Goal: Task Accomplishment & Management: Manage account settings

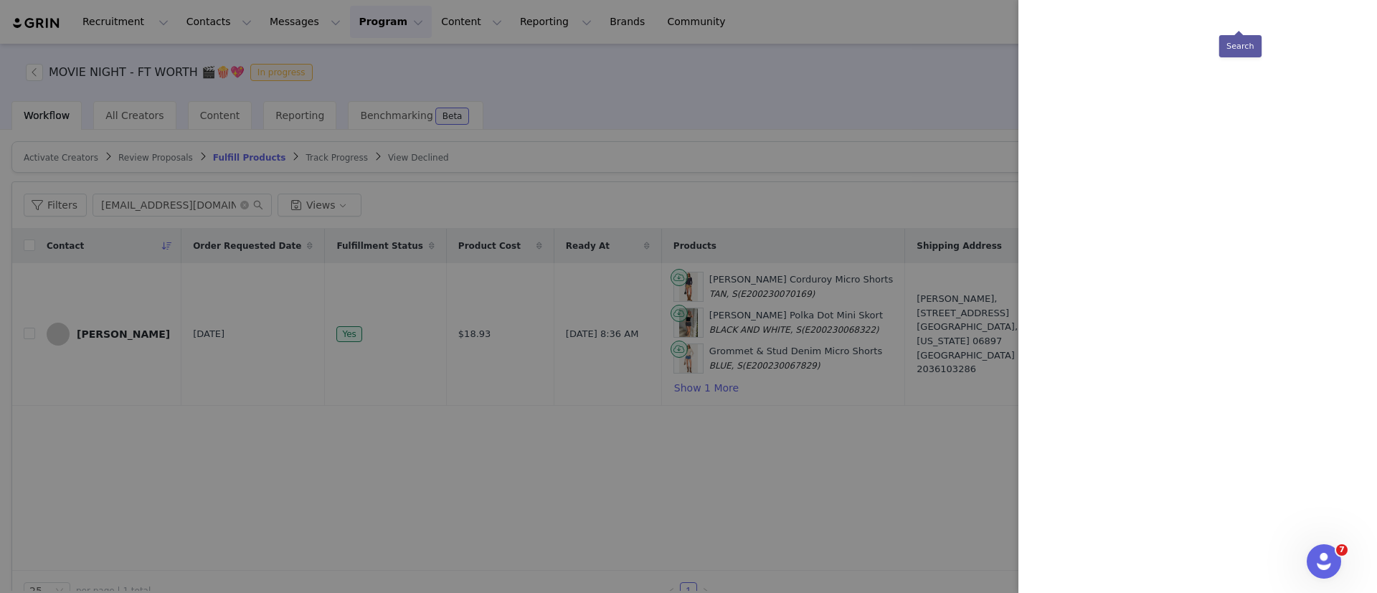
scroll to position [0, 235]
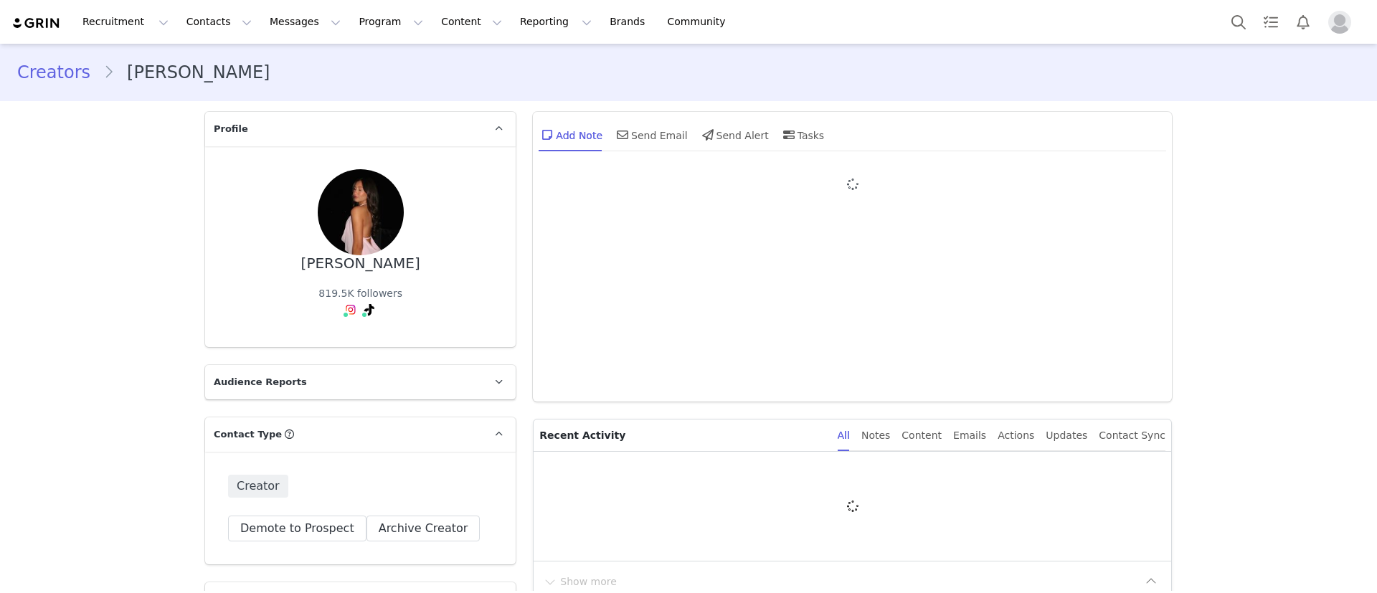
type input "+1 ([GEOGRAPHIC_DATA])"
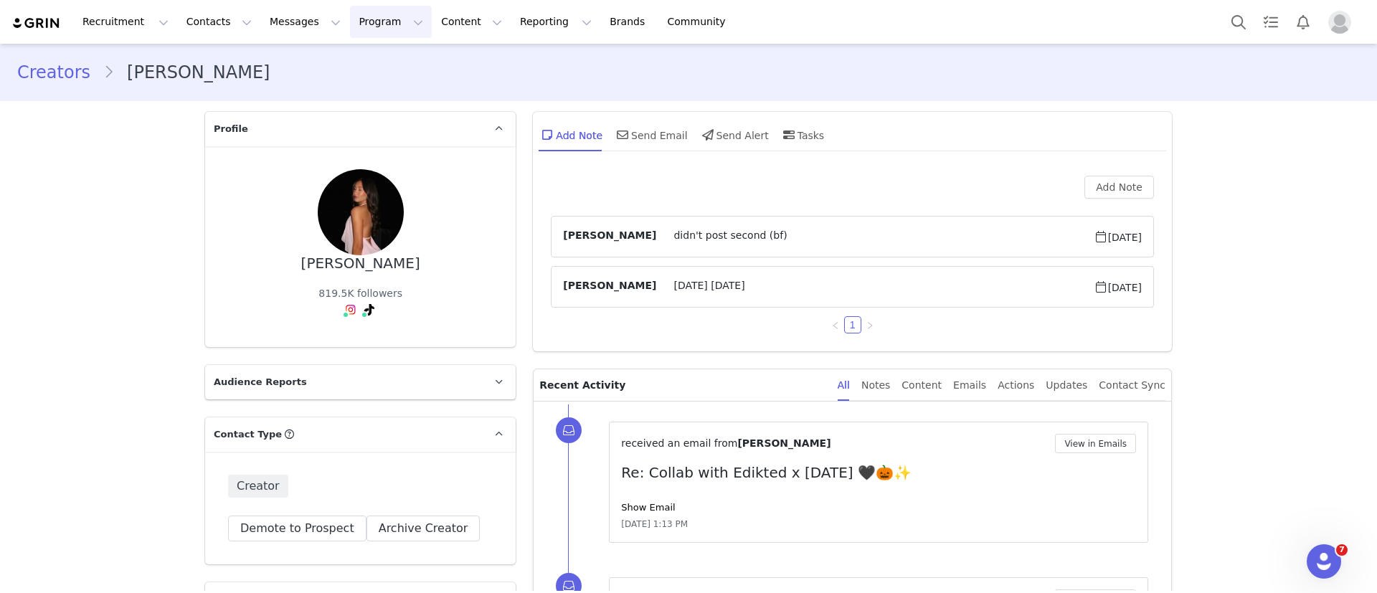
click at [351, 22] on button "Program Program" at bounding box center [391, 22] width 82 height 32
click at [386, 57] on div "Activations" at bounding box center [372, 63] width 96 height 15
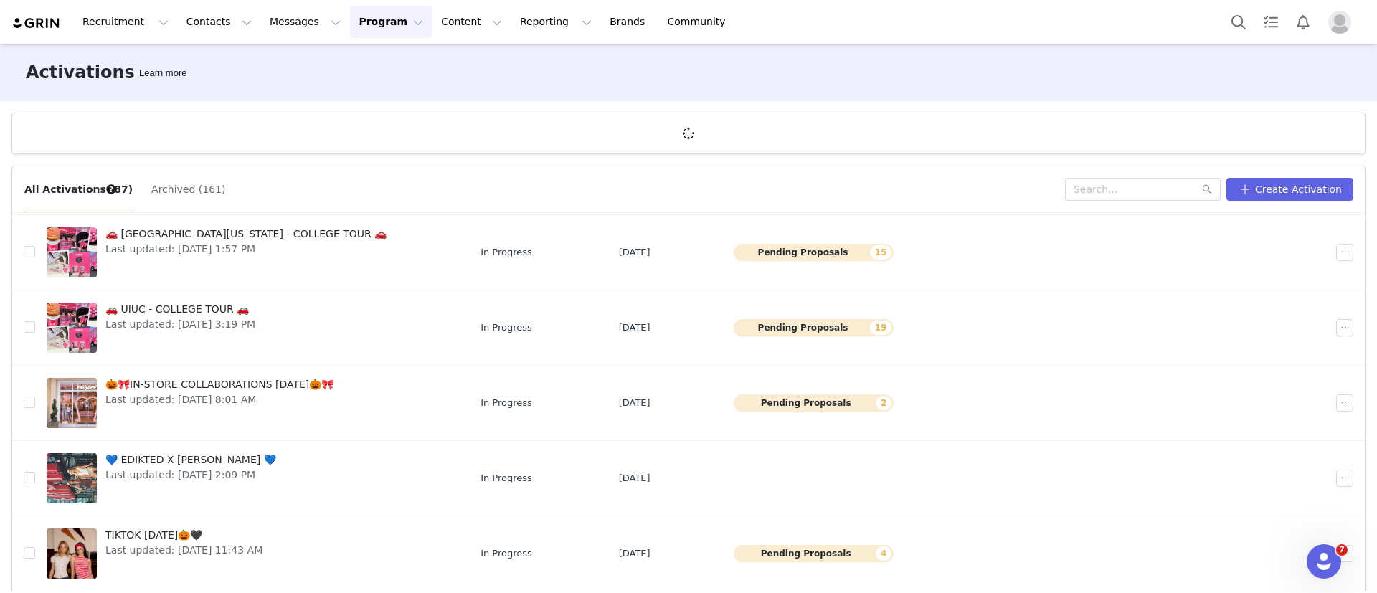
scroll to position [53, 0]
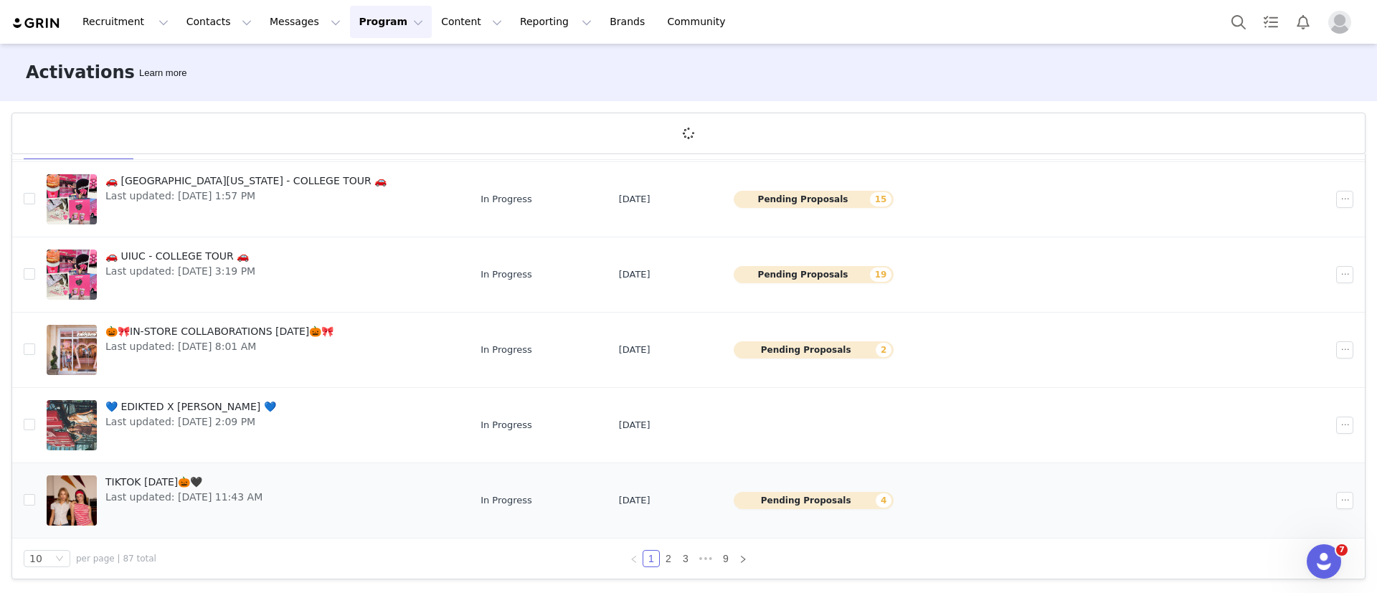
click at [301, 480] on link "TIKTOK HALLOWEEN🎃🖤 Last updated: Sep 30, 2025 11:43 AM" at bounding box center [252, 500] width 411 height 57
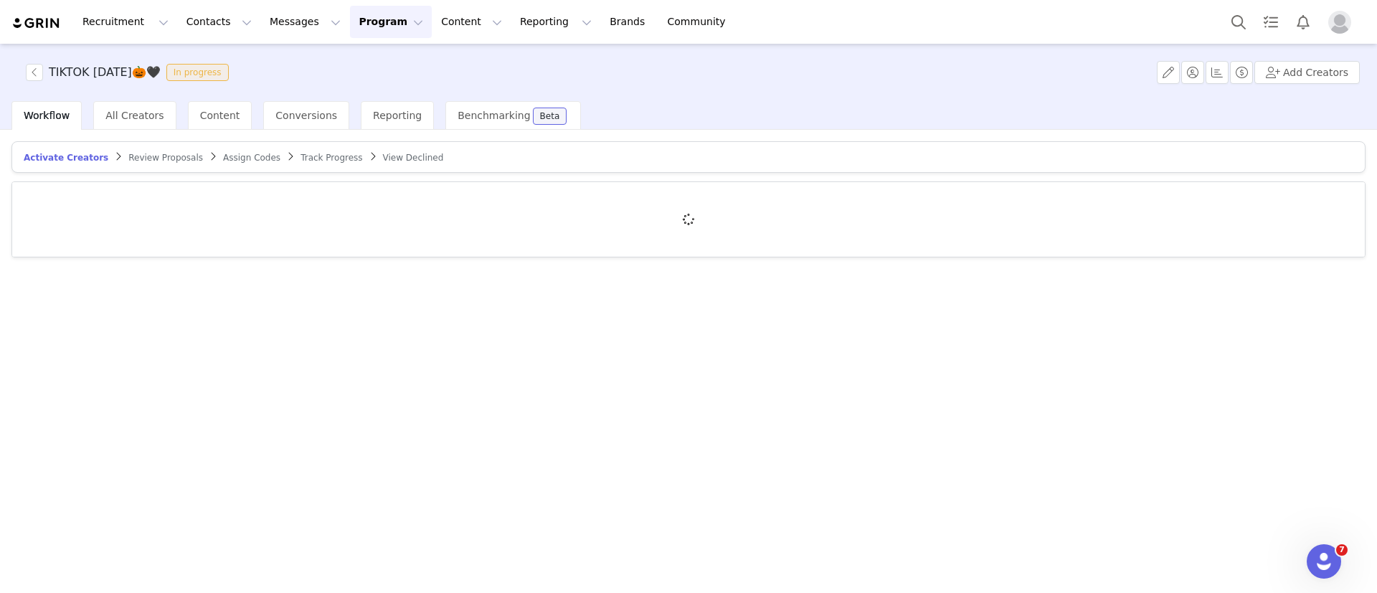
click at [129, 159] on span "Review Proposals" at bounding box center [165, 158] width 75 height 10
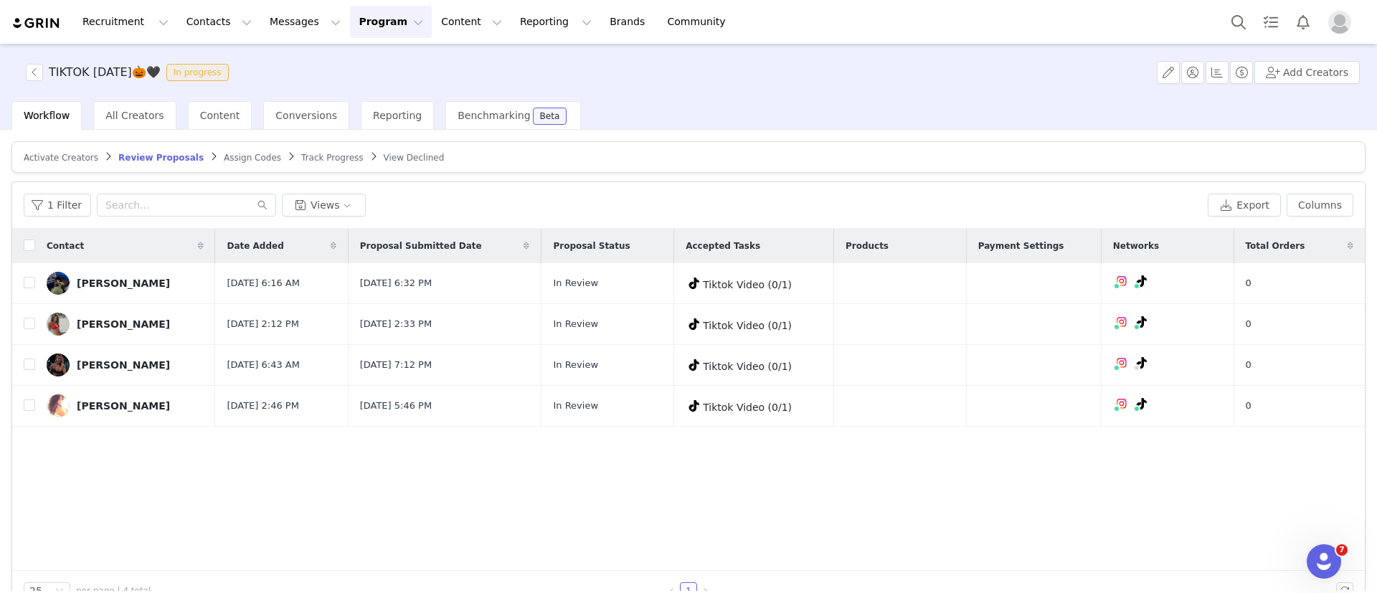
drag, startPoint x: 183, startPoint y: 74, endPoint x: 47, endPoint y: 65, distance: 135.9
click at [47, 65] on span "TIKTOK HALLOWEEN🎃🖤 In progress" at bounding box center [130, 72] width 209 height 17
copy h3 "TIKTOK [DATE]🎃🖤"
click at [1177, 69] on button "button" at bounding box center [1168, 72] width 23 height 23
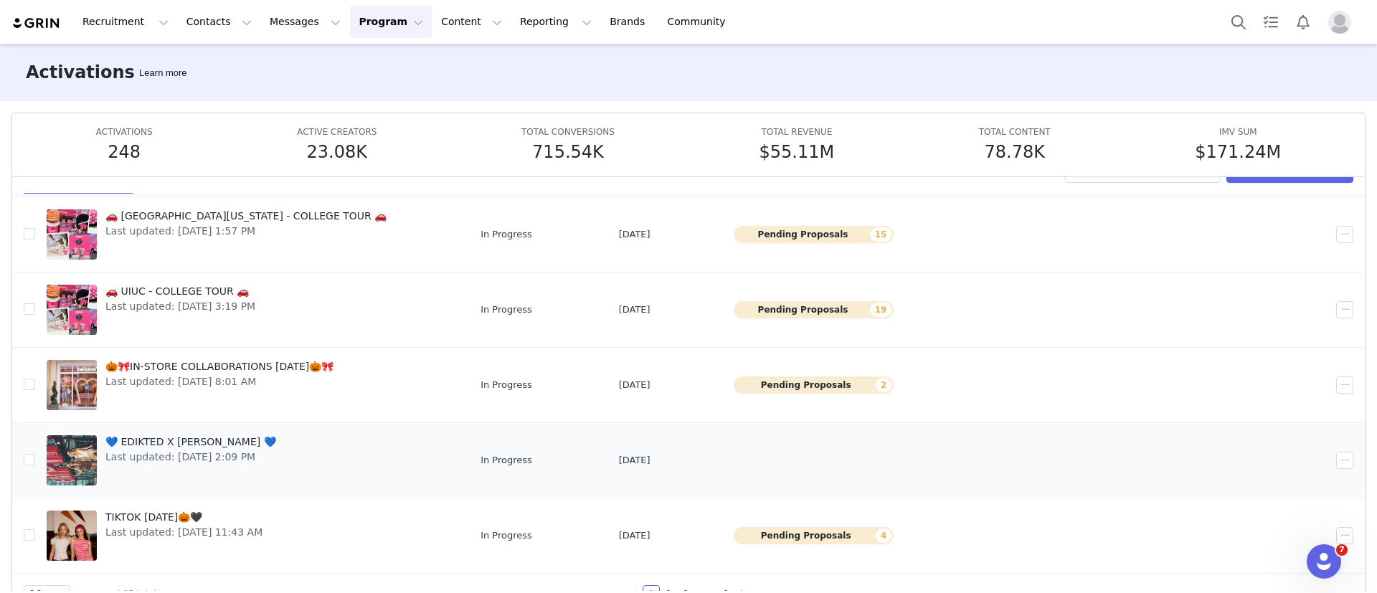
scroll to position [76, 0]
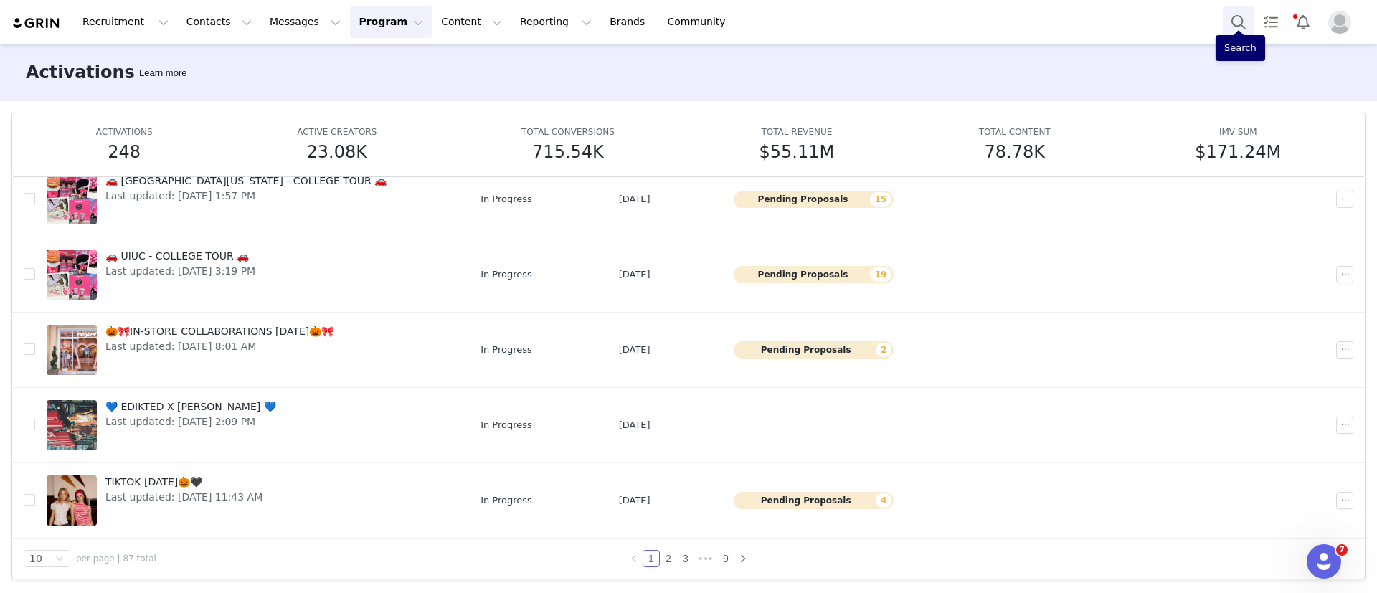
click at [1238, 26] on button "Search" at bounding box center [1239, 22] width 32 height 32
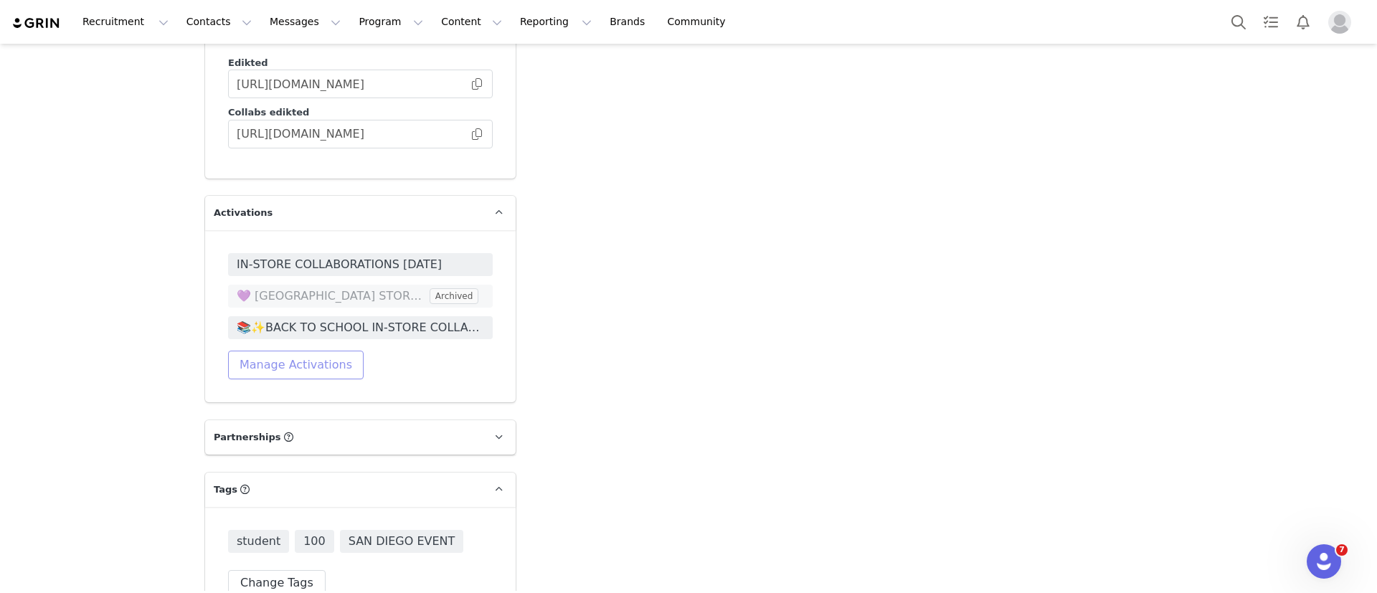
scroll to position [2583, 0]
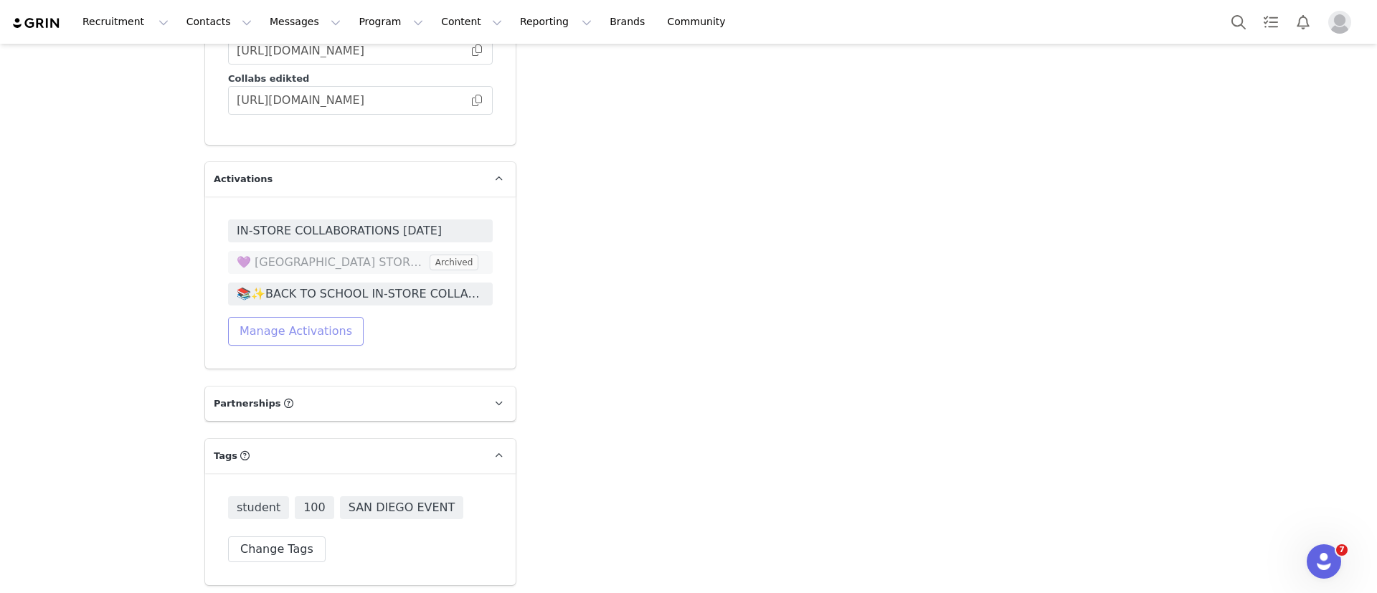
click at [293, 317] on button "Manage Activations" at bounding box center [296, 331] width 136 height 29
click at [225, 368] on div "Select Activation" at bounding box center [221, 369] width 85 height 22
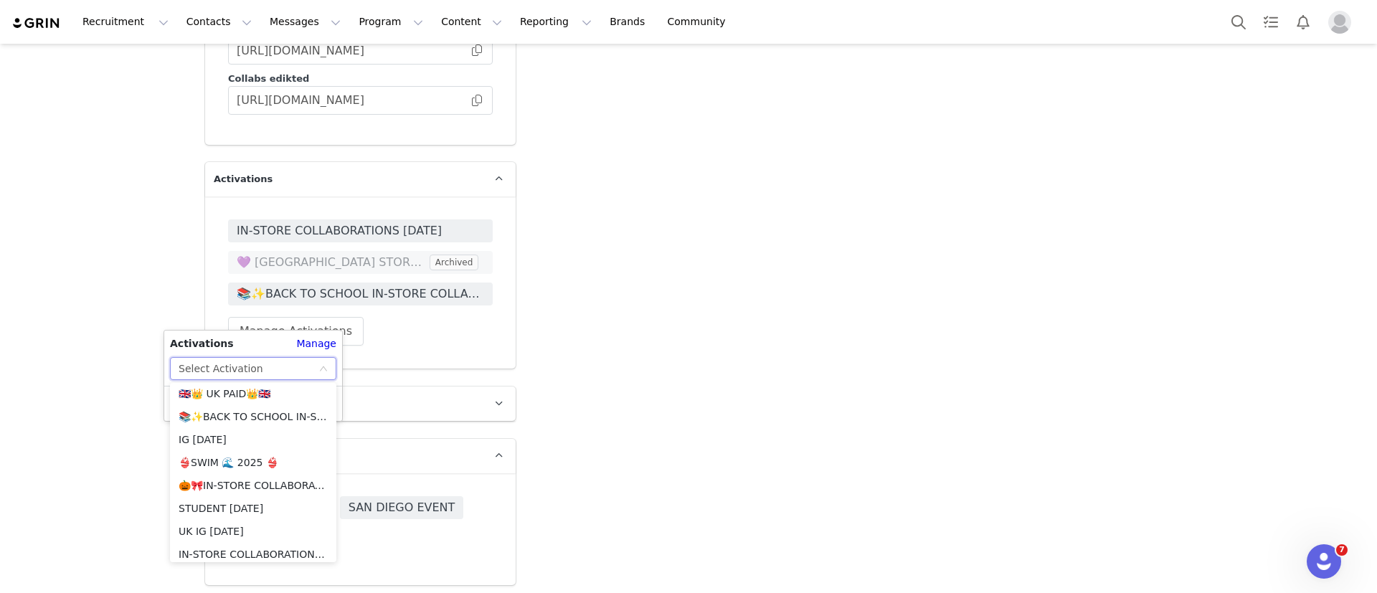
scroll to position [1507, 0]
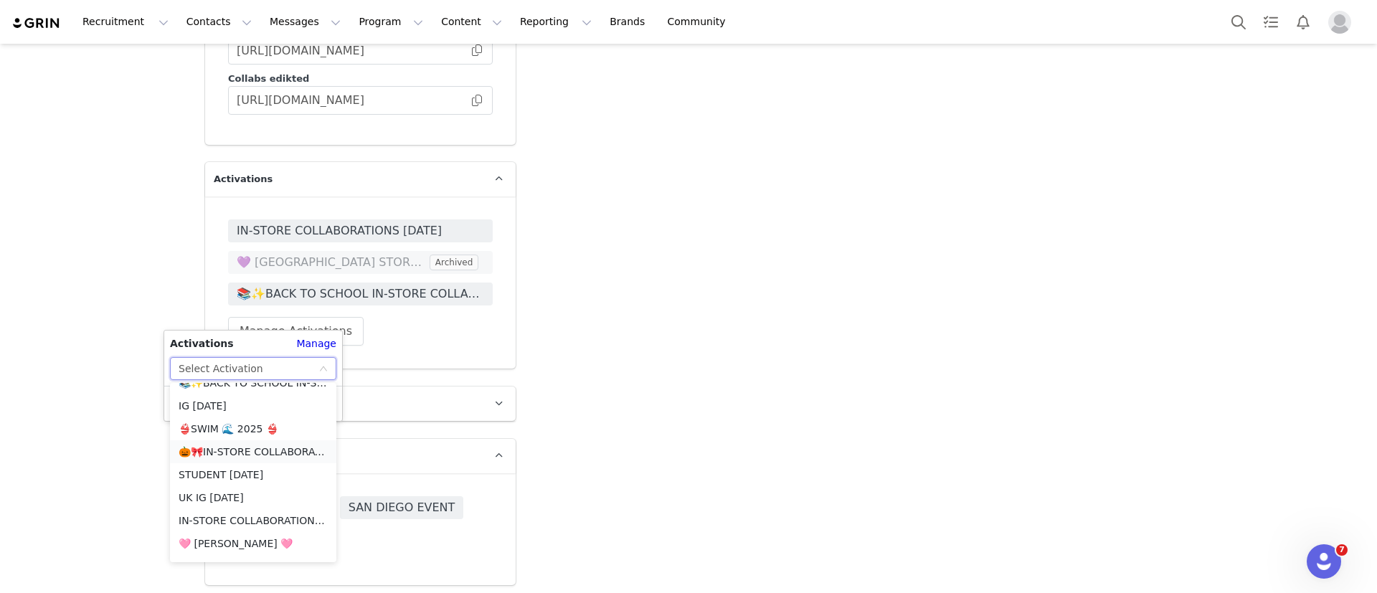
click at [256, 443] on li "🎃🎀IN-STORE COLLABORATIONS [DATE]🎃🎀" at bounding box center [253, 451] width 166 height 23
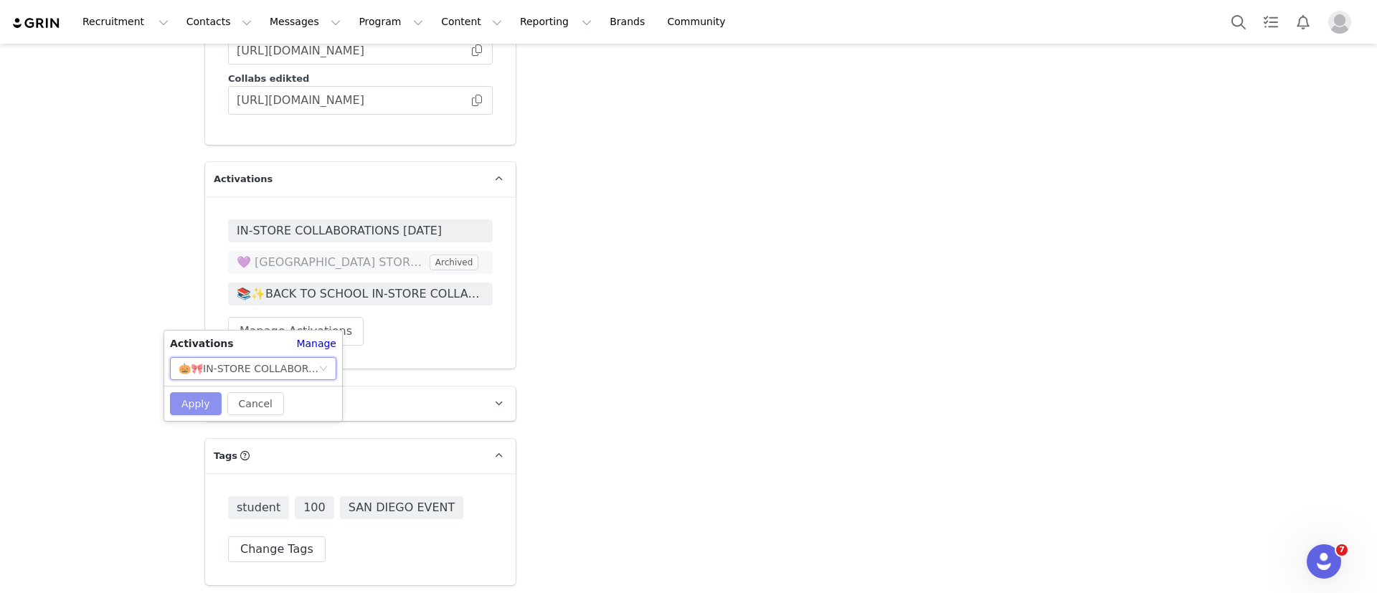
click at [212, 393] on button "Apply" at bounding box center [196, 403] width 52 height 23
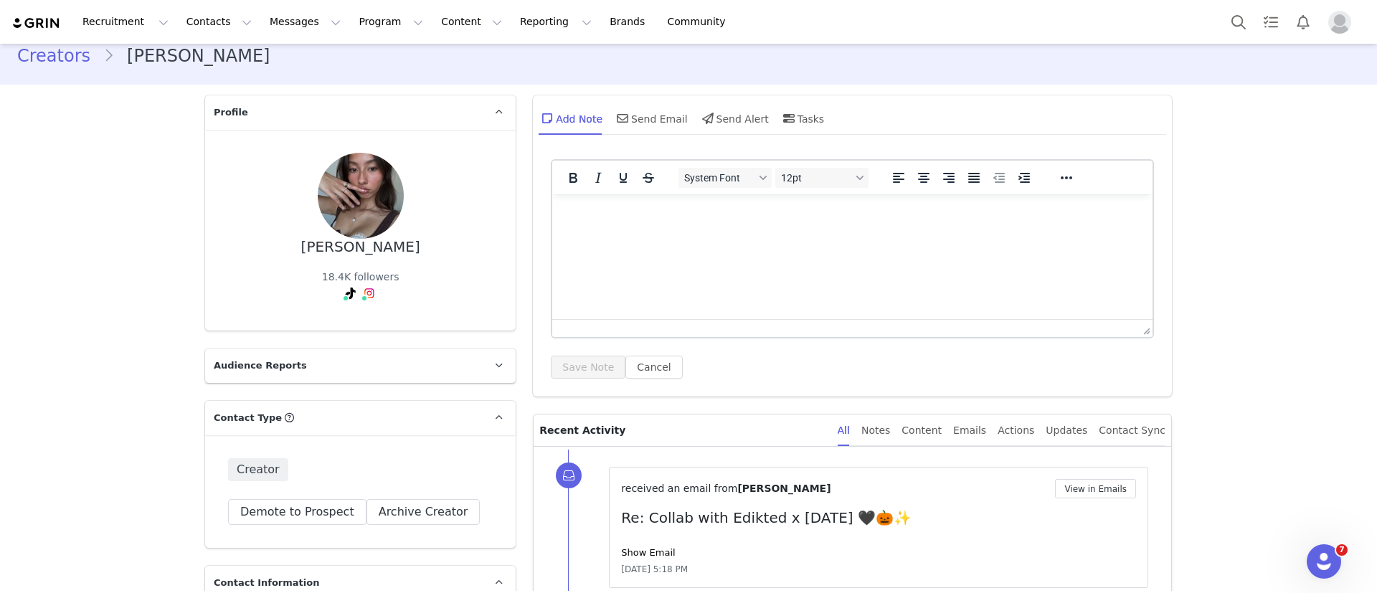
scroll to position [0, 0]
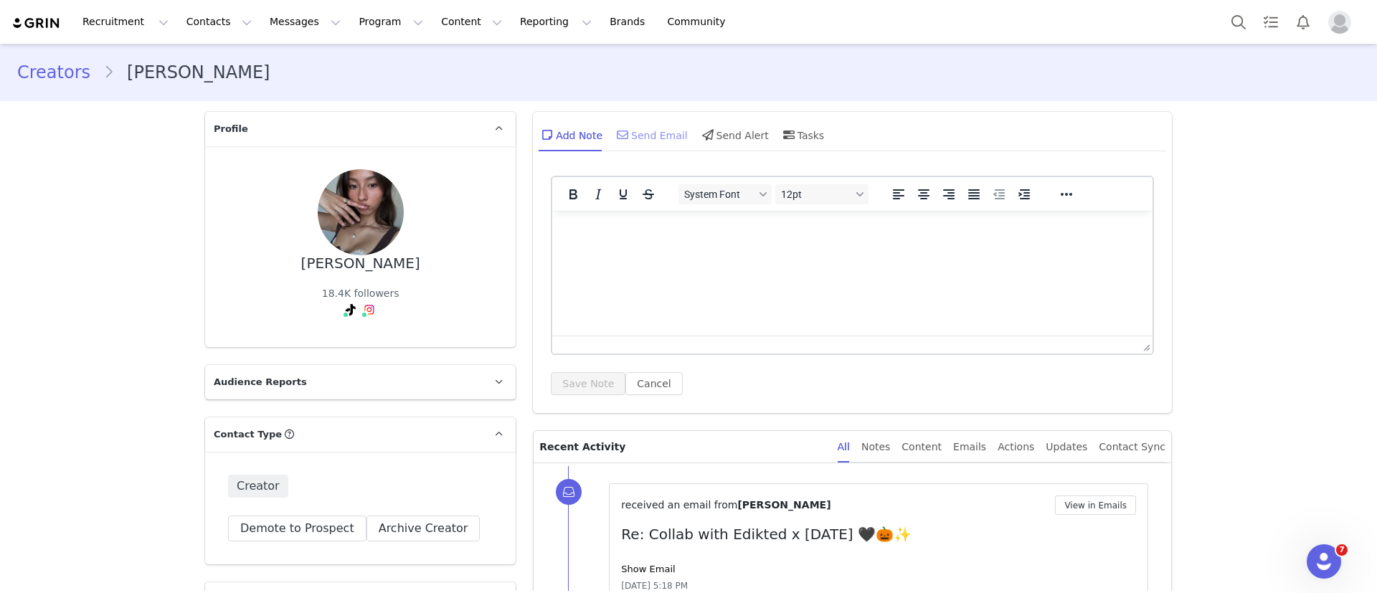
click at [642, 133] on div "Send Email" at bounding box center [651, 135] width 74 height 34
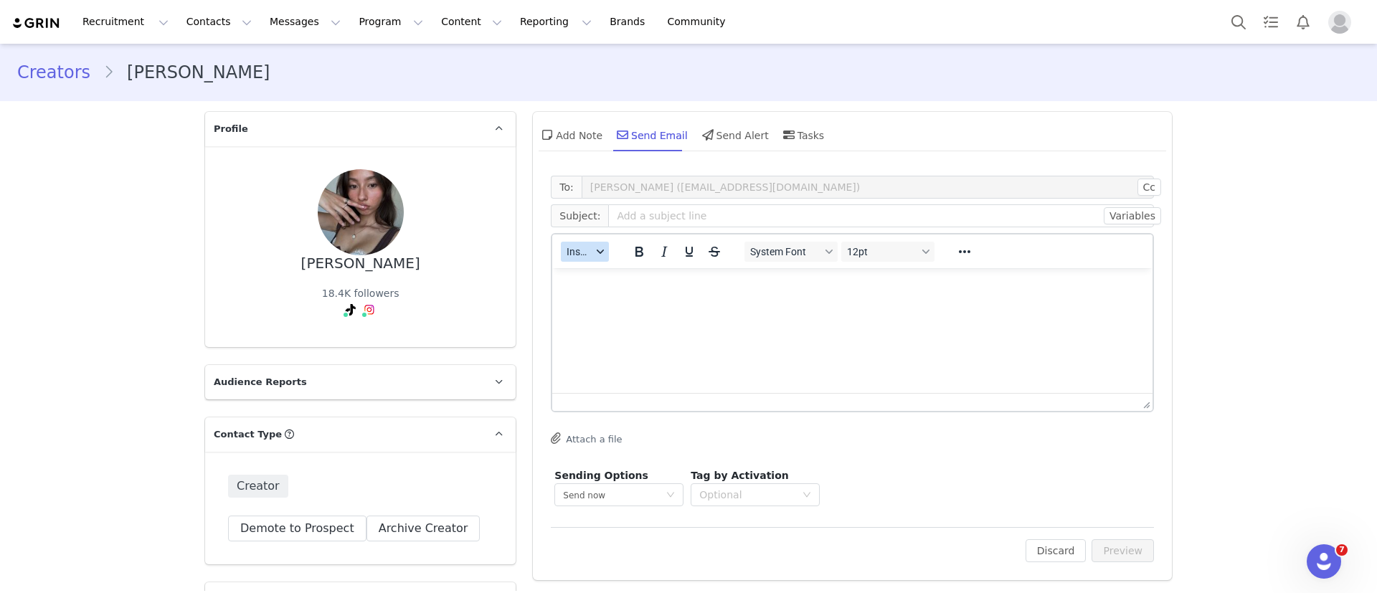
click at [578, 248] on span "Insert" at bounding box center [579, 251] width 25 height 11
click at [588, 275] on div "Insert Template" at bounding box center [629, 276] width 129 height 17
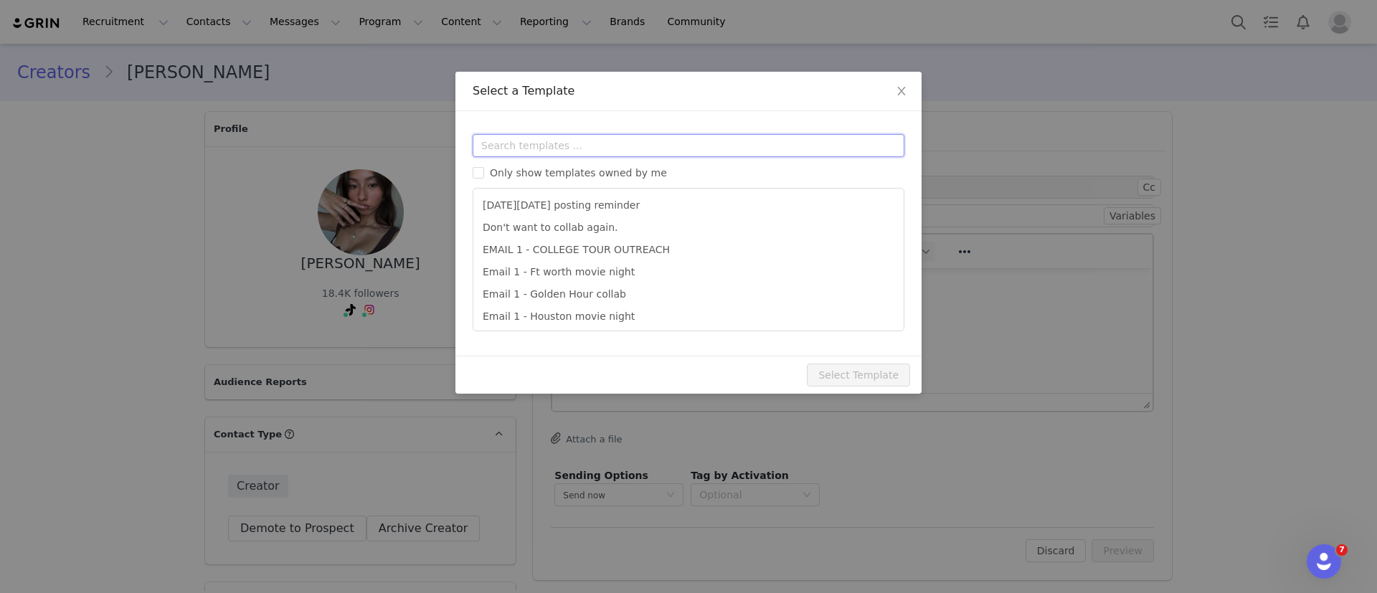
click at [539, 142] on input "text" at bounding box center [689, 145] width 432 height 23
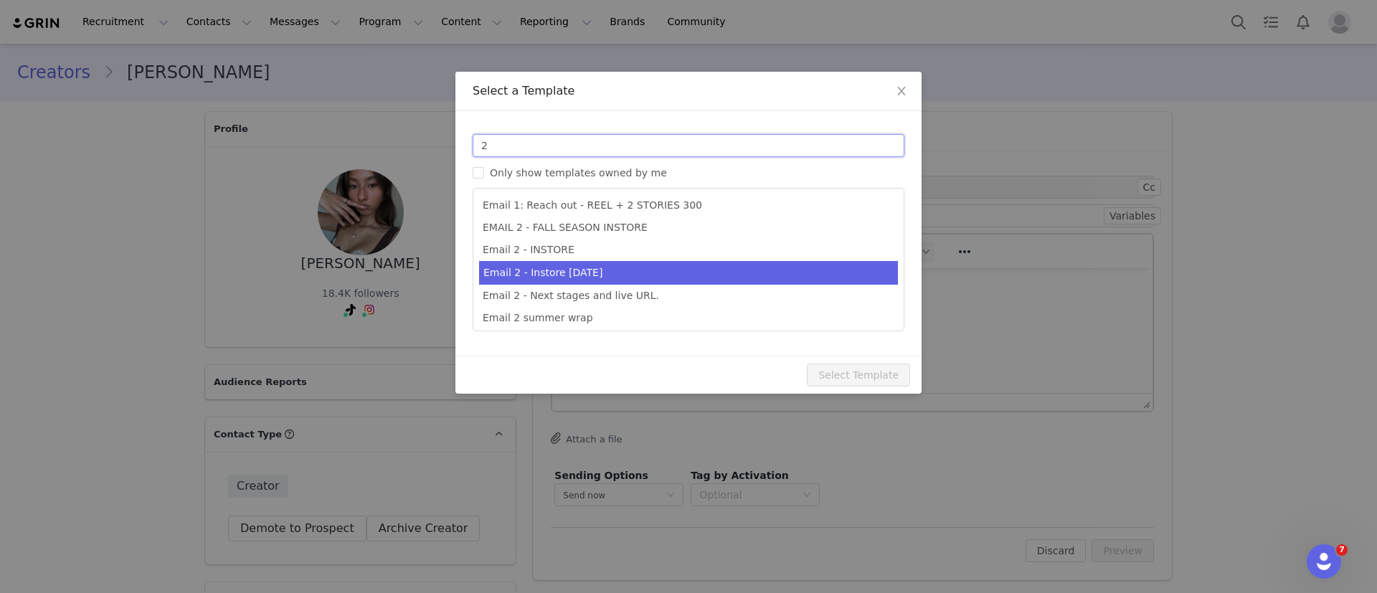
type input "2"
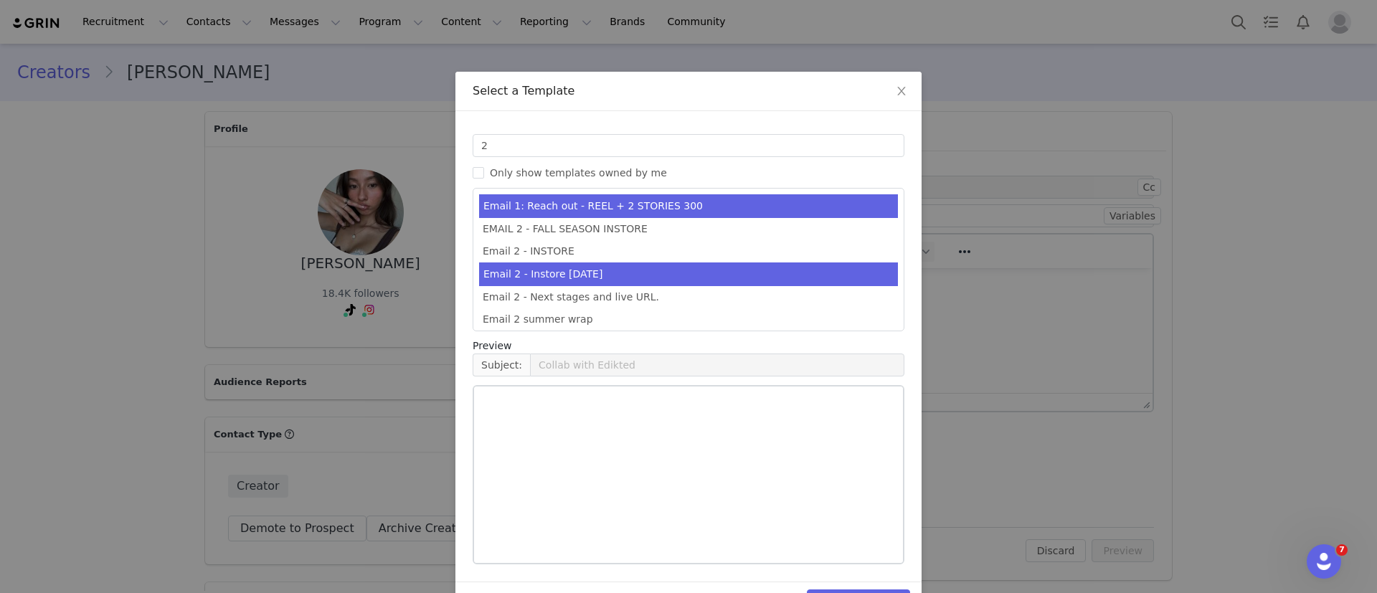
click at [575, 265] on li "Email 2 - Instore [DATE]" at bounding box center [688, 275] width 419 height 24
type input "Collab with Edikted x [DATE] 🖤🎃✨"
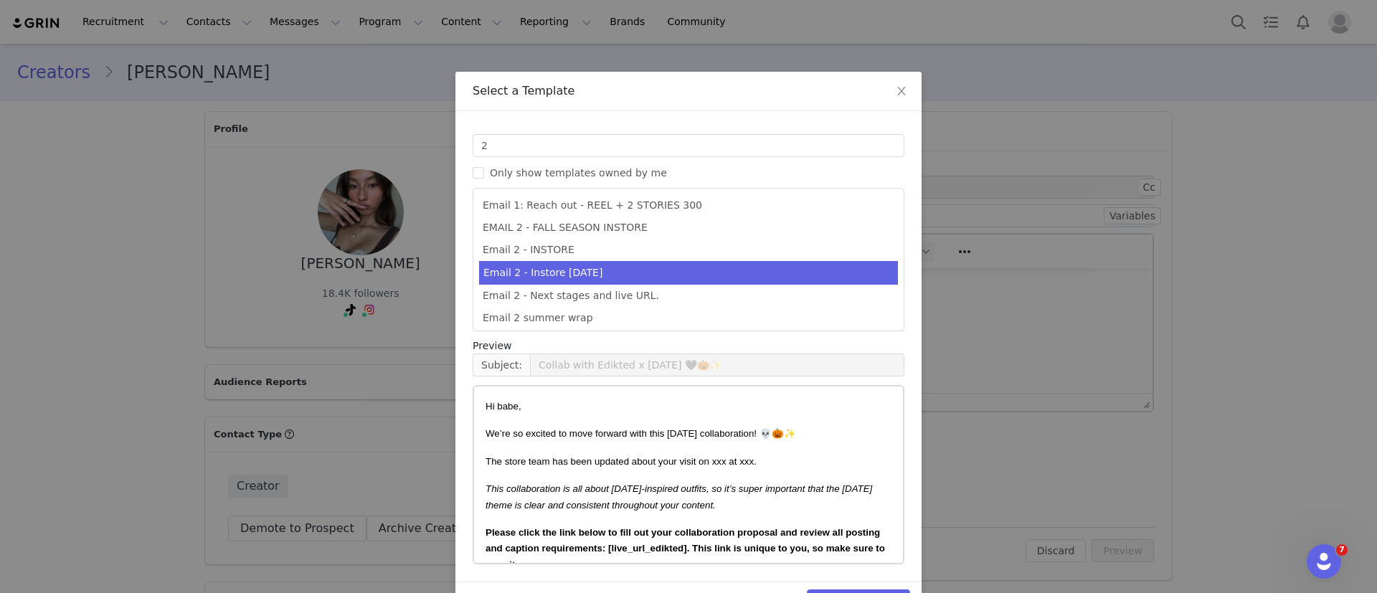
scroll to position [44, 0]
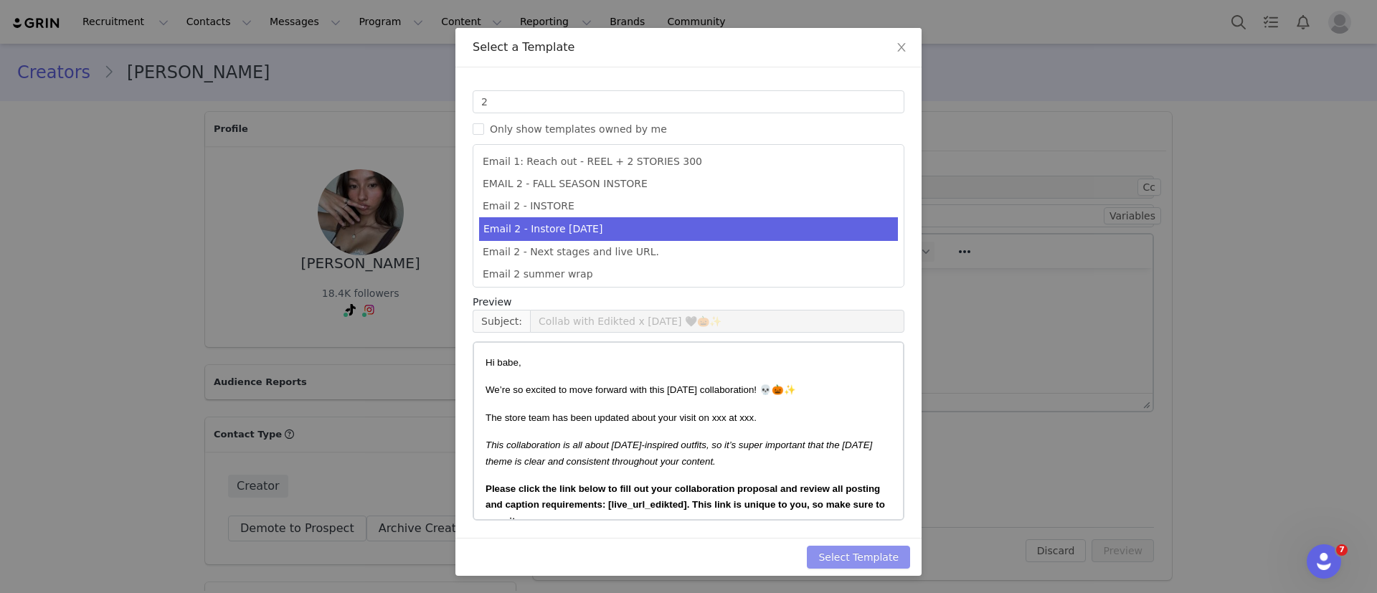
drag, startPoint x: 849, startPoint y: 552, endPoint x: 1017, endPoint y: 528, distance: 168.8
click at [849, 552] on button "Select Template" at bounding box center [858, 557] width 103 height 23
type input "Collab with Edikted x [DATE] 🖤🎃✨"
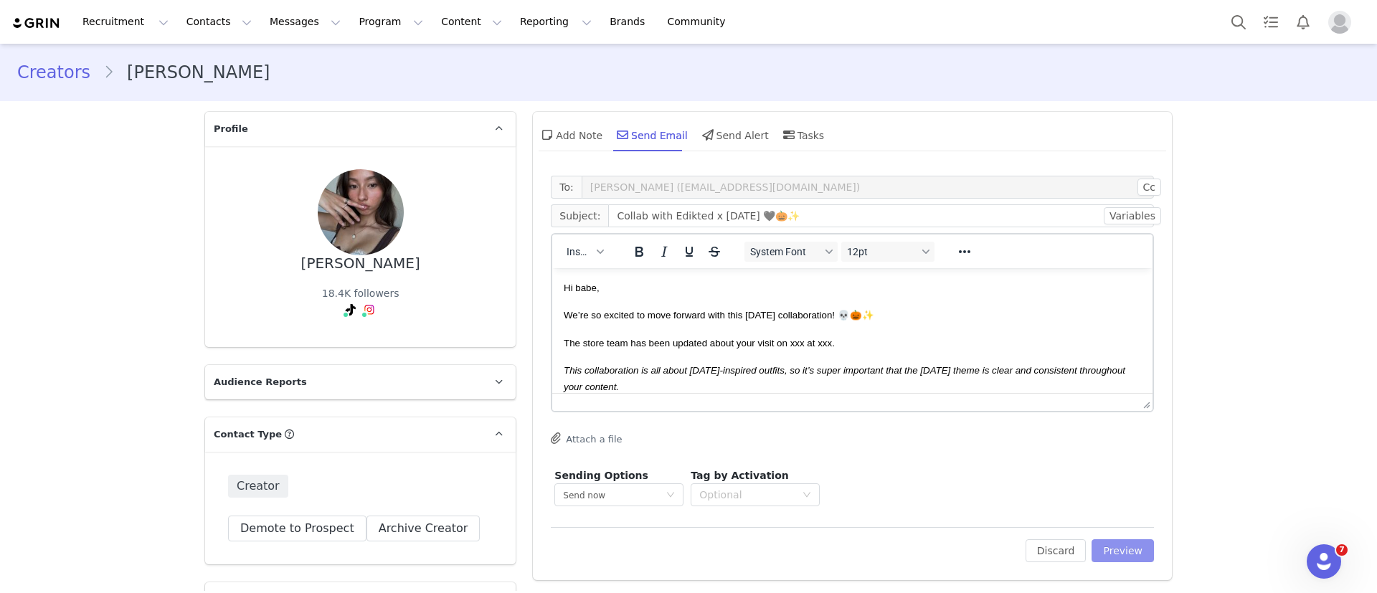
click at [1126, 542] on button "Preview" at bounding box center [1123, 550] width 62 height 23
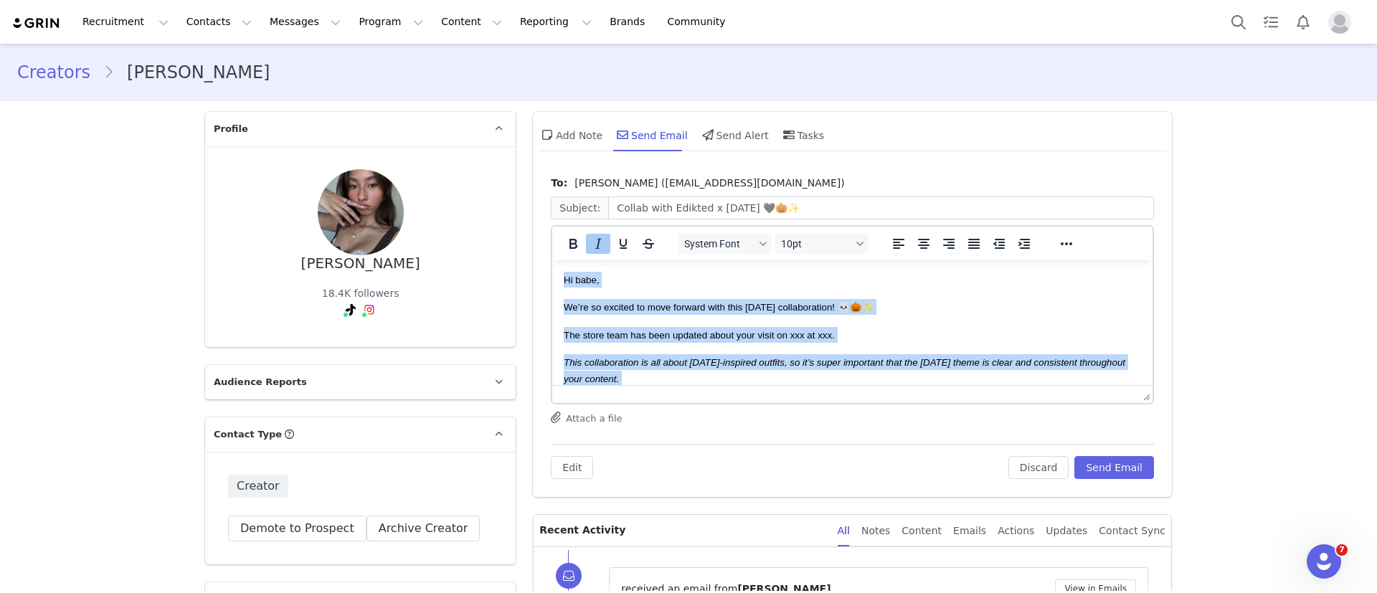
drag, startPoint x: 605, startPoint y: 321, endPoint x: 991, endPoint y: 393, distance: 392.0
copy body "Hi babe, We’re so excited to move forward with this Halloween collaboration! 💀🎃…"
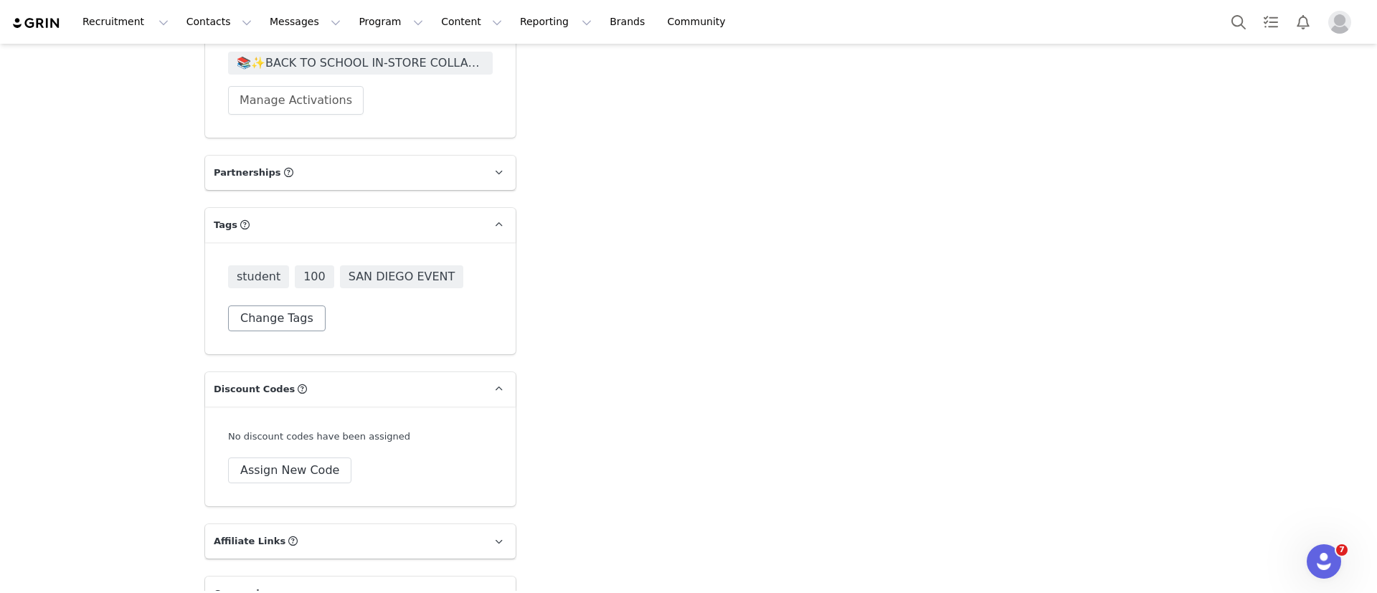
scroll to position [2844, 0]
click at [291, 306] on button "Change Tags" at bounding box center [277, 319] width 98 height 26
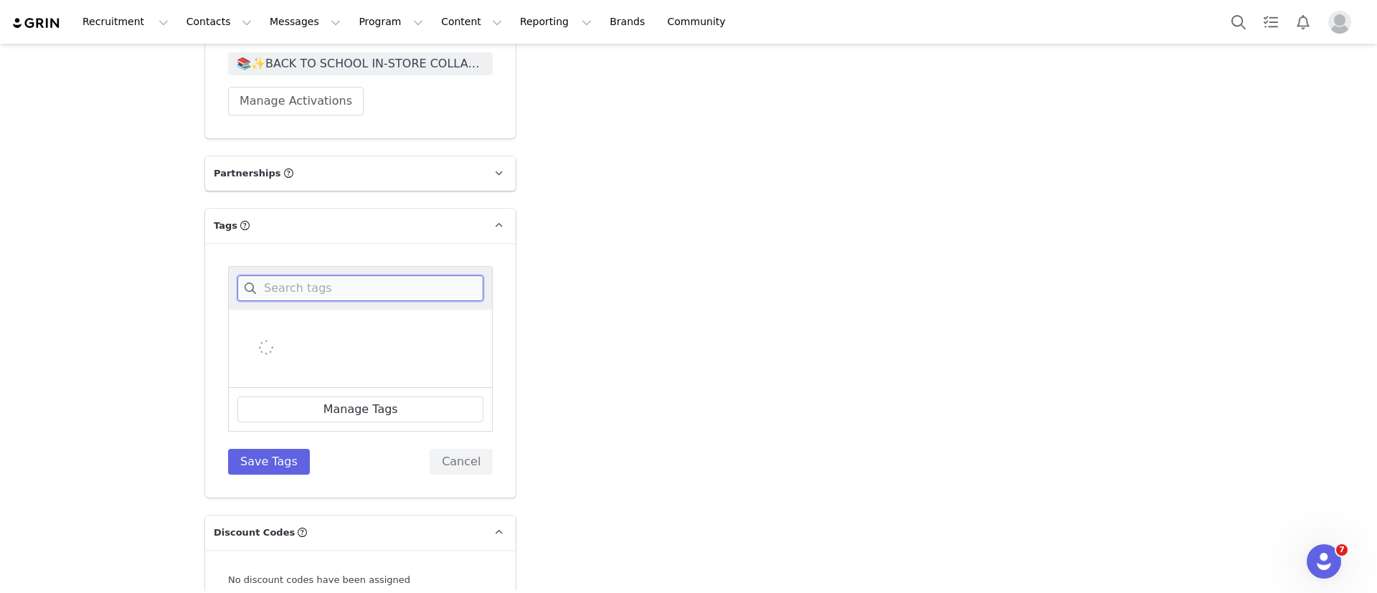
click at [305, 275] on input at bounding box center [360, 288] width 246 height 26
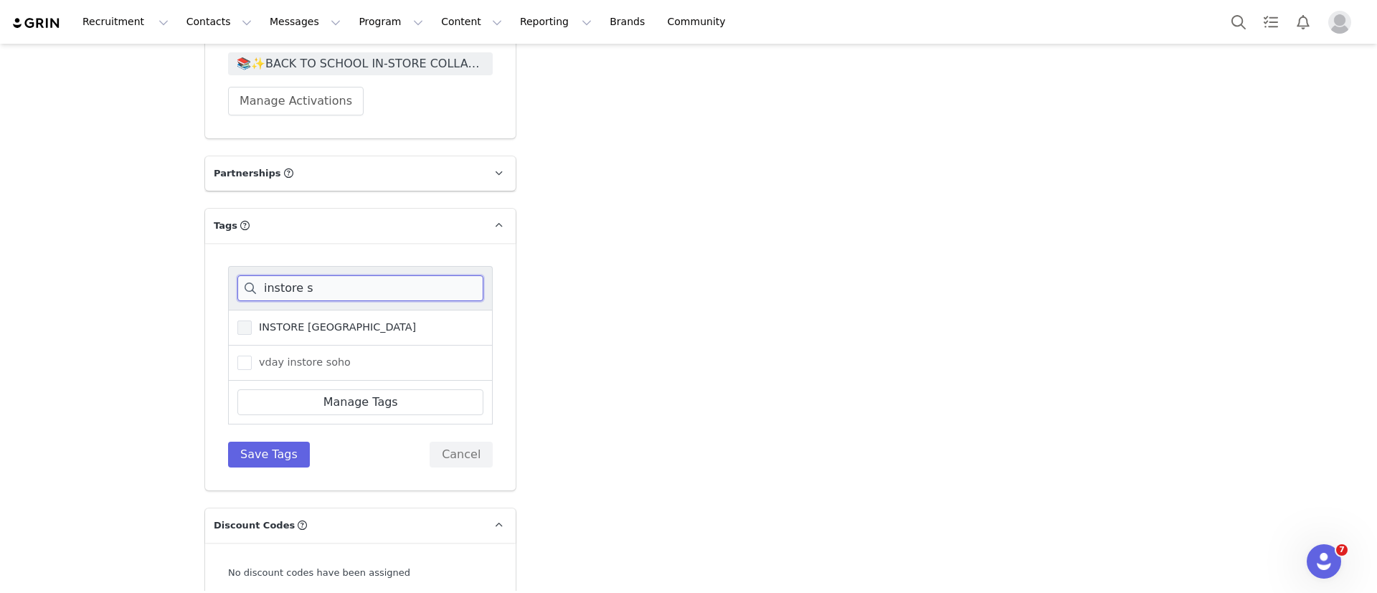
type input "instore s"
click at [320, 321] on span "INSTORE SAN DIEGO" at bounding box center [334, 328] width 164 height 14
click at [252, 321] on input "INSTORE SAN DIEGO" at bounding box center [252, 321] width 0 height 0
click at [240, 442] on button "Save Tags" at bounding box center [269, 455] width 82 height 26
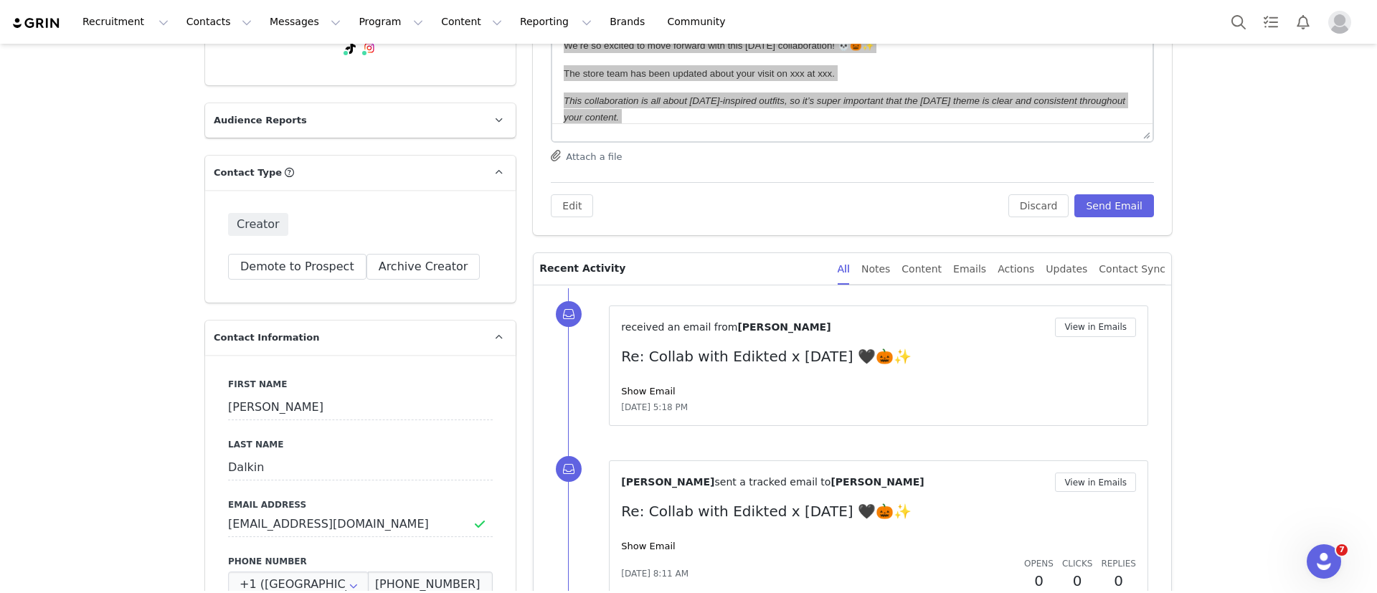
scroll to position [0, 0]
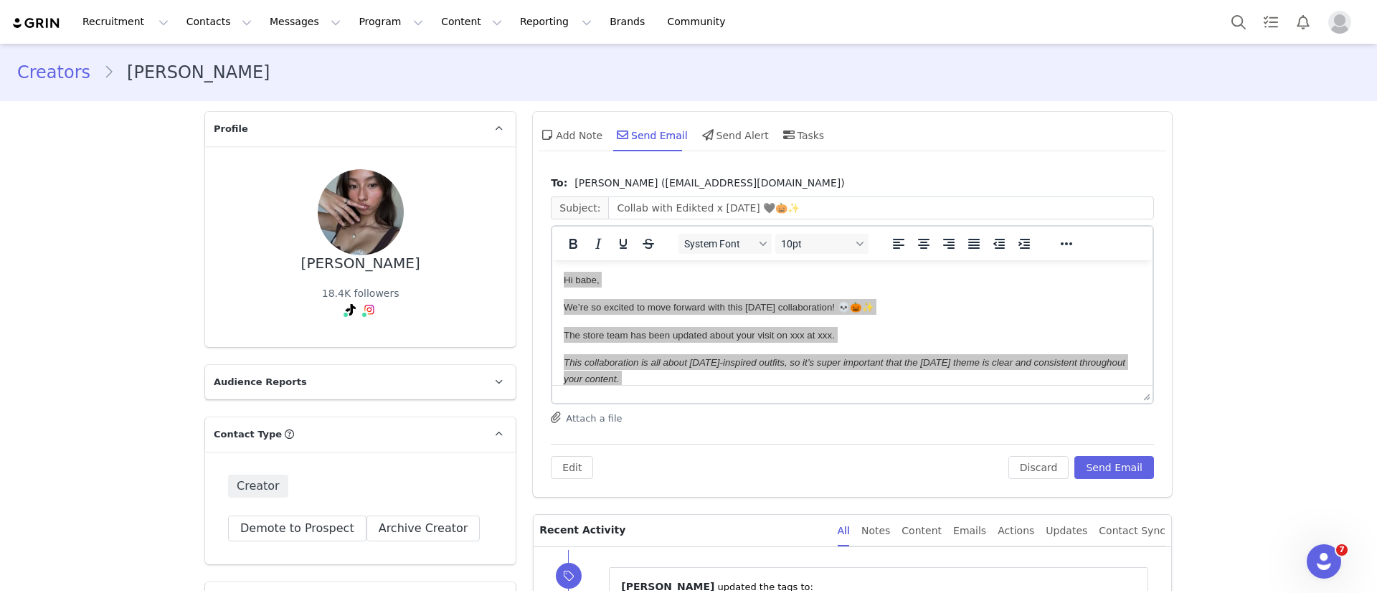
drag, startPoint x: 336, startPoint y: 269, endPoint x: 230, endPoint y: 280, distance: 107.4
click at [230, 280] on div "Olivia Dalkin 18.4K followers" at bounding box center [360, 246] width 265 height 155
copy div "[PERSON_NAME]"
click at [357, 341] on link "@oliviadalkin" at bounding box center [372, 340] width 67 height 11
click at [326, 347] on link "@livyeahyeah" at bounding box center [326, 340] width 71 height 11
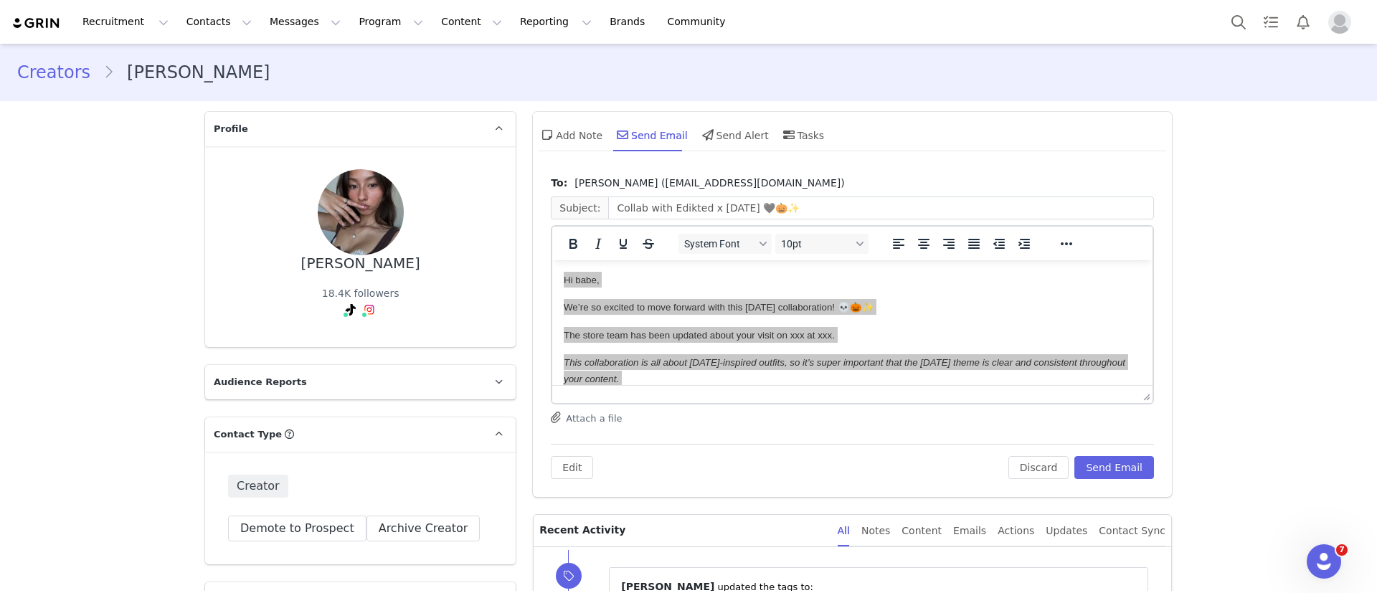
click at [340, 268] on div "[PERSON_NAME]" at bounding box center [360, 263] width 119 height 17
click at [341, 267] on div "[PERSON_NAME]" at bounding box center [360, 263] width 119 height 17
copy div "[PERSON_NAME]"
click at [1237, 14] on button "Search" at bounding box center [1239, 22] width 32 height 32
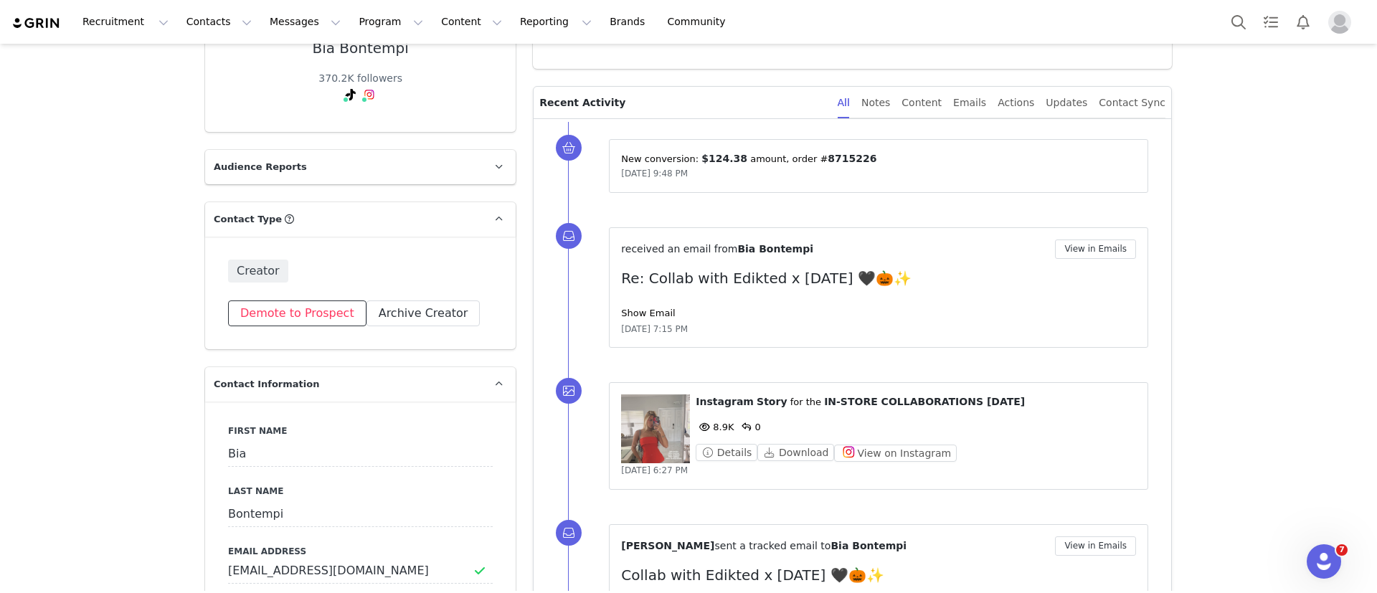
click at [288, 317] on button "Demote to Prospect" at bounding box center [297, 314] width 138 height 26
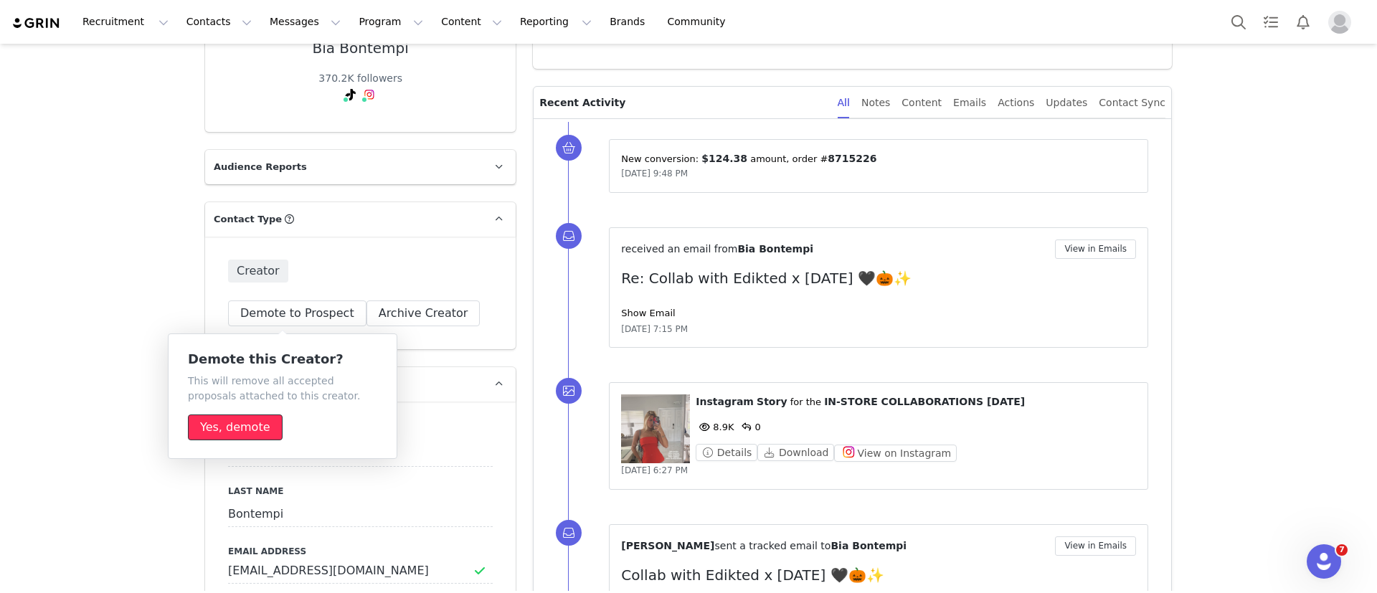
click at [255, 425] on button "Yes, demote" at bounding box center [235, 428] width 95 height 26
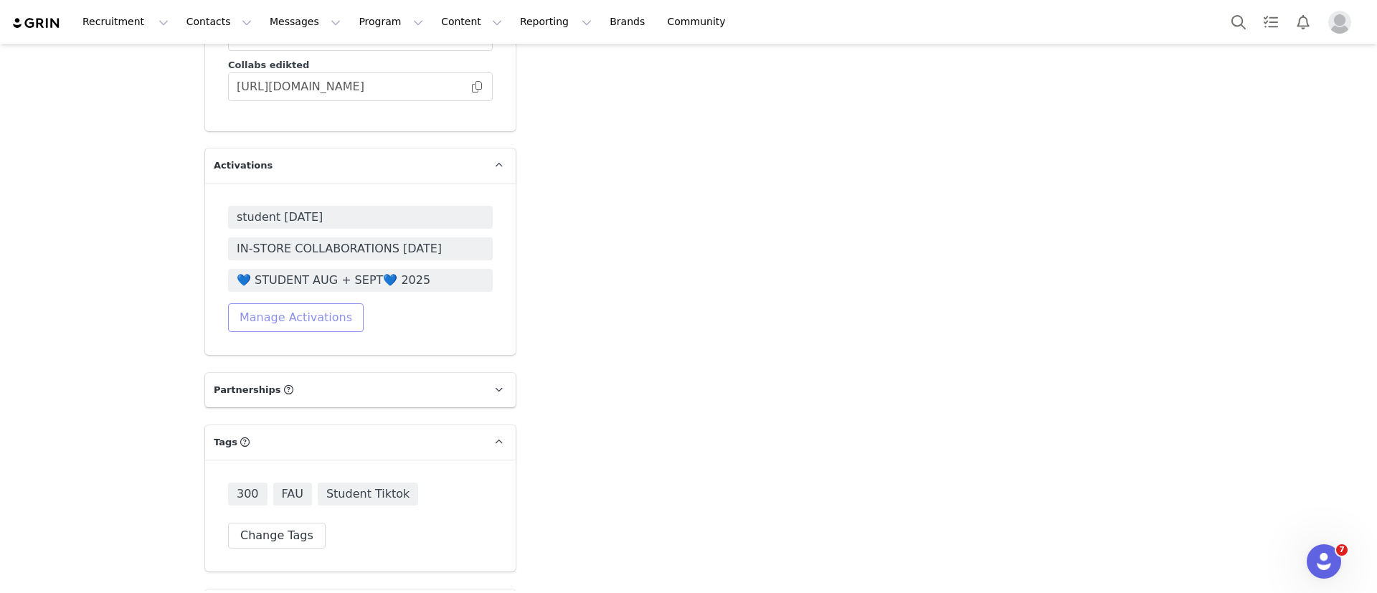
scroll to position [2624, 0]
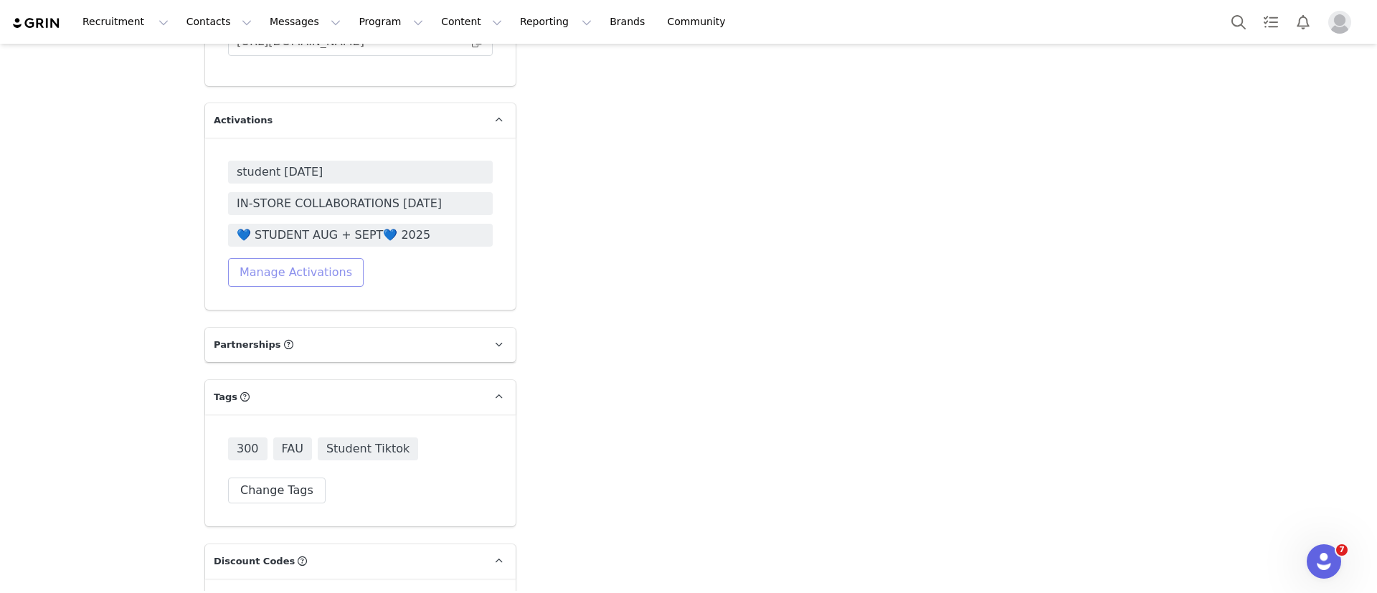
click at [285, 261] on button "Manage Activations" at bounding box center [296, 272] width 136 height 29
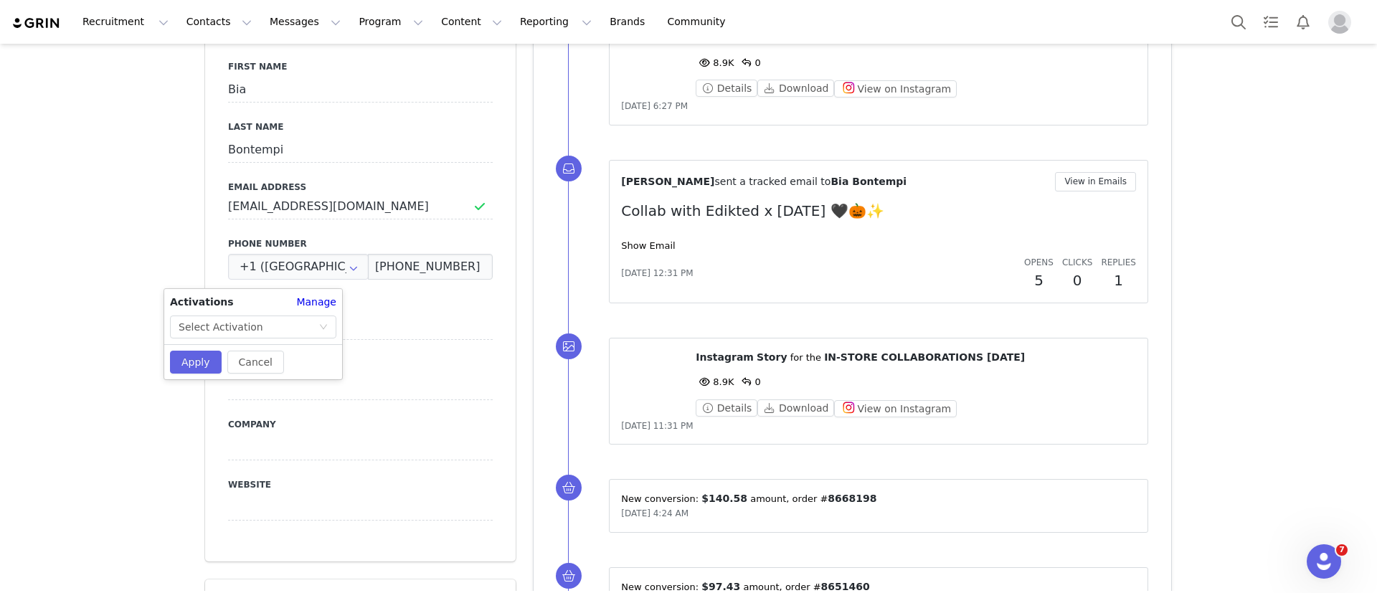
scroll to position [0, 0]
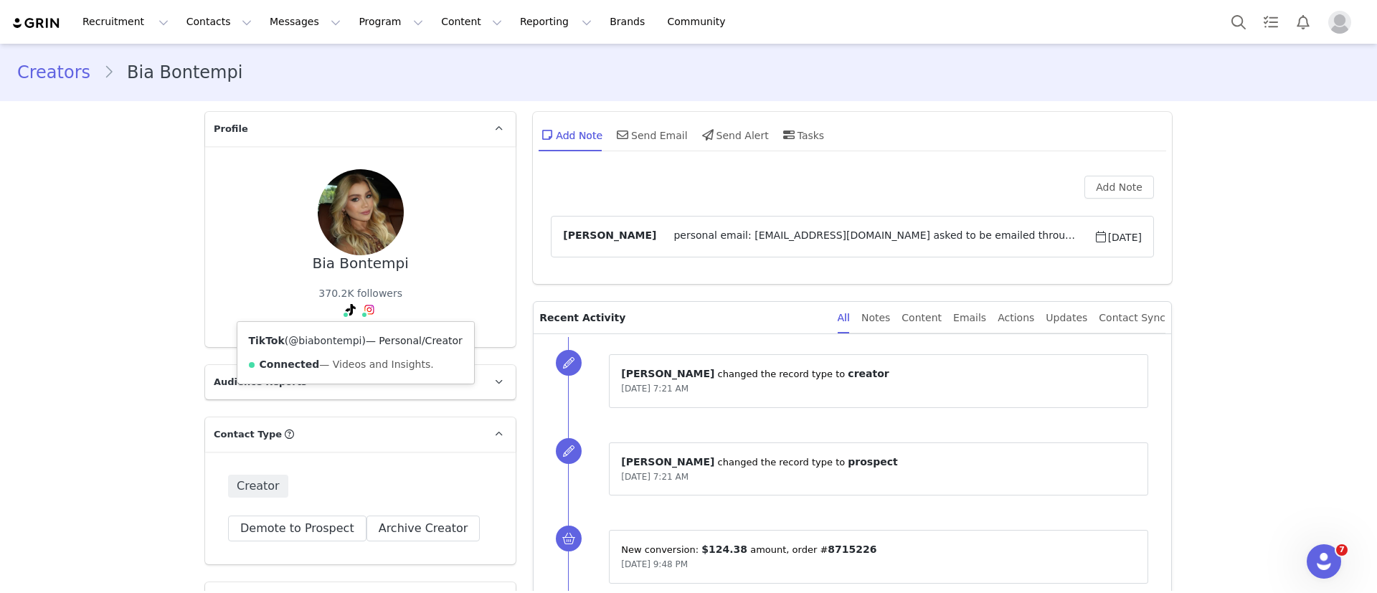
click at [313, 341] on link "@biabontempi" at bounding box center [324, 340] width 73 height 11
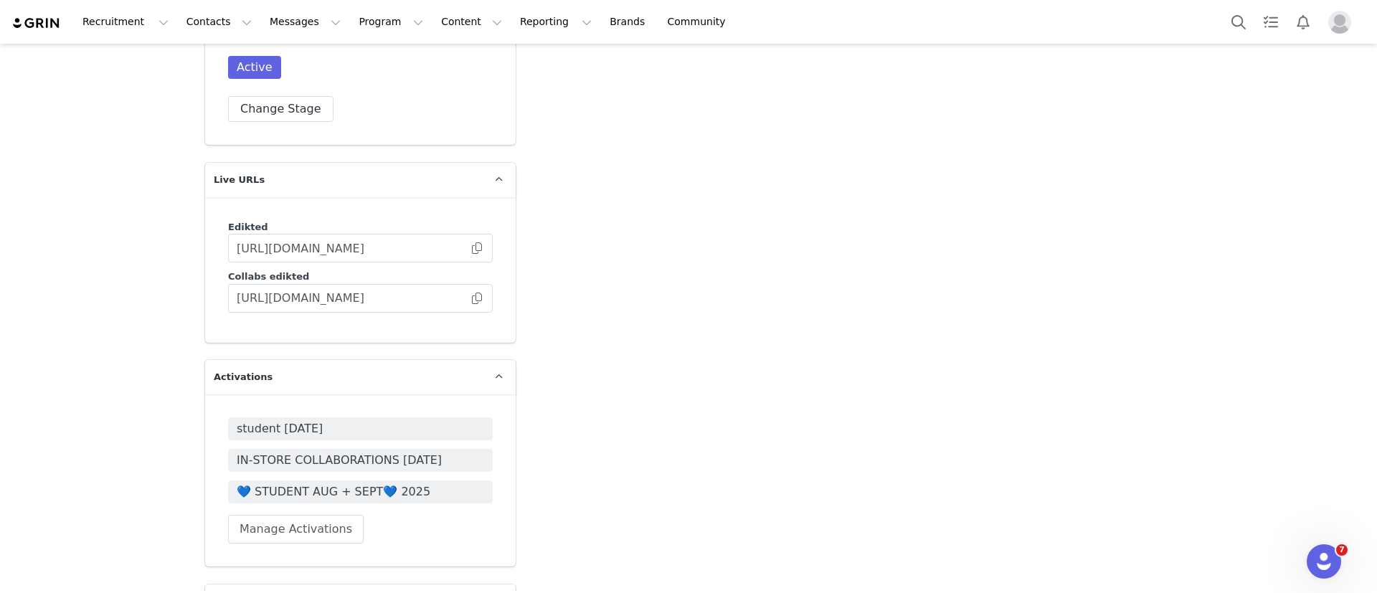
scroll to position [2583, 0]
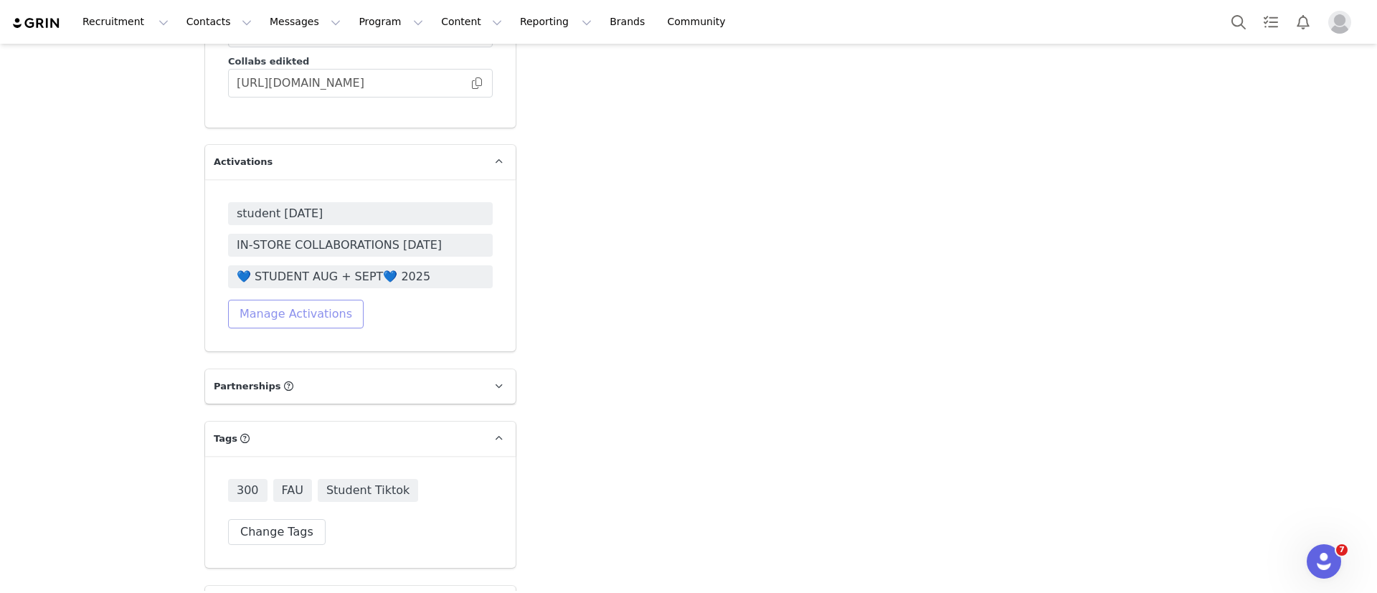
click at [300, 301] on button "Manage Activations" at bounding box center [296, 314] width 136 height 29
click at [243, 373] on div "Select Activation" at bounding box center [221, 369] width 85 height 22
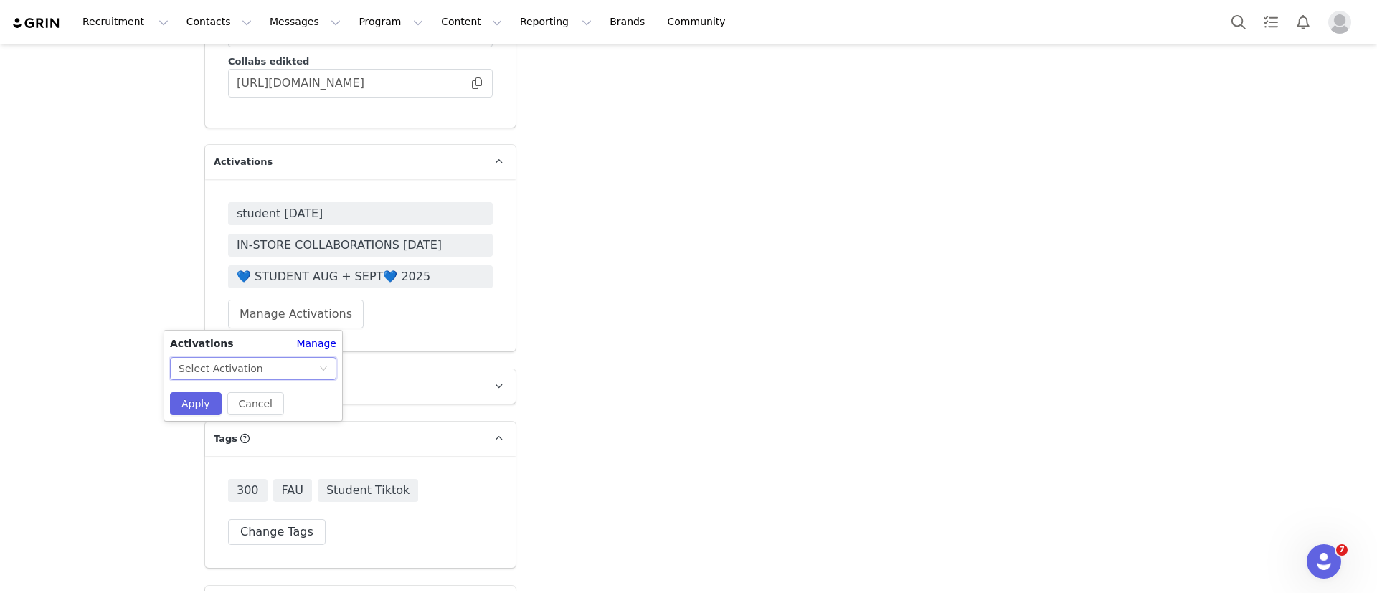
scroll to position [3, 0]
click at [249, 372] on div "Select Activation" at bounding box center [221, 369] width 85 height 22
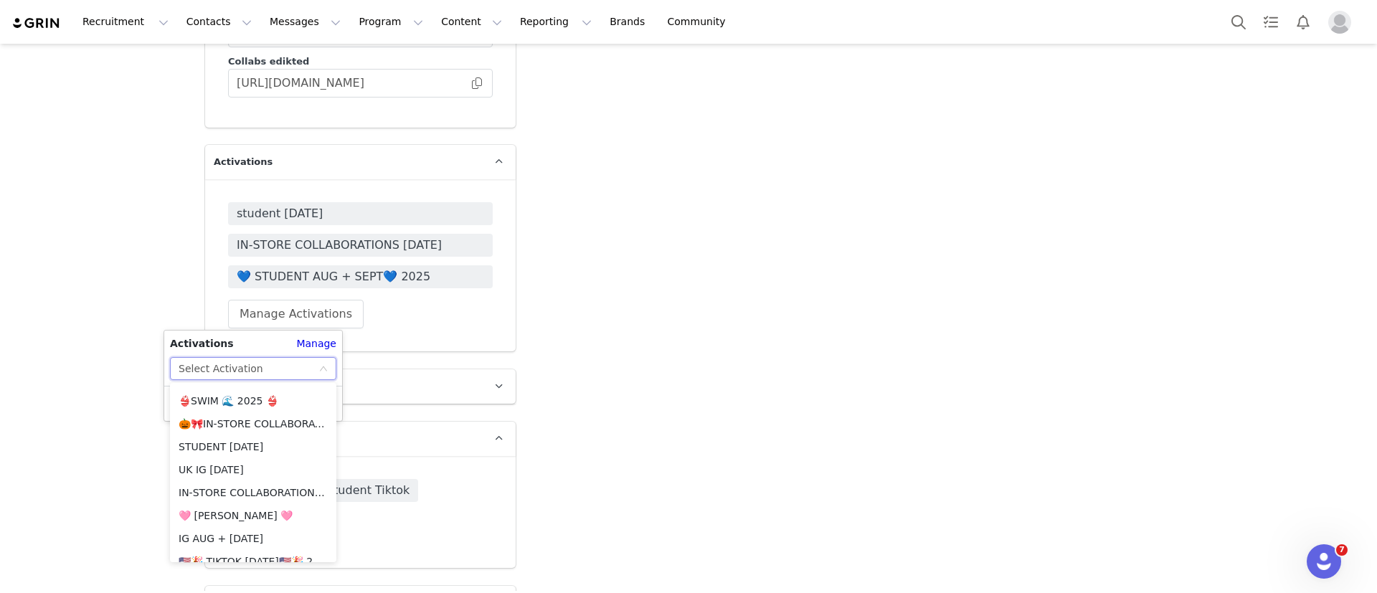
scroll to position [1501, 0]
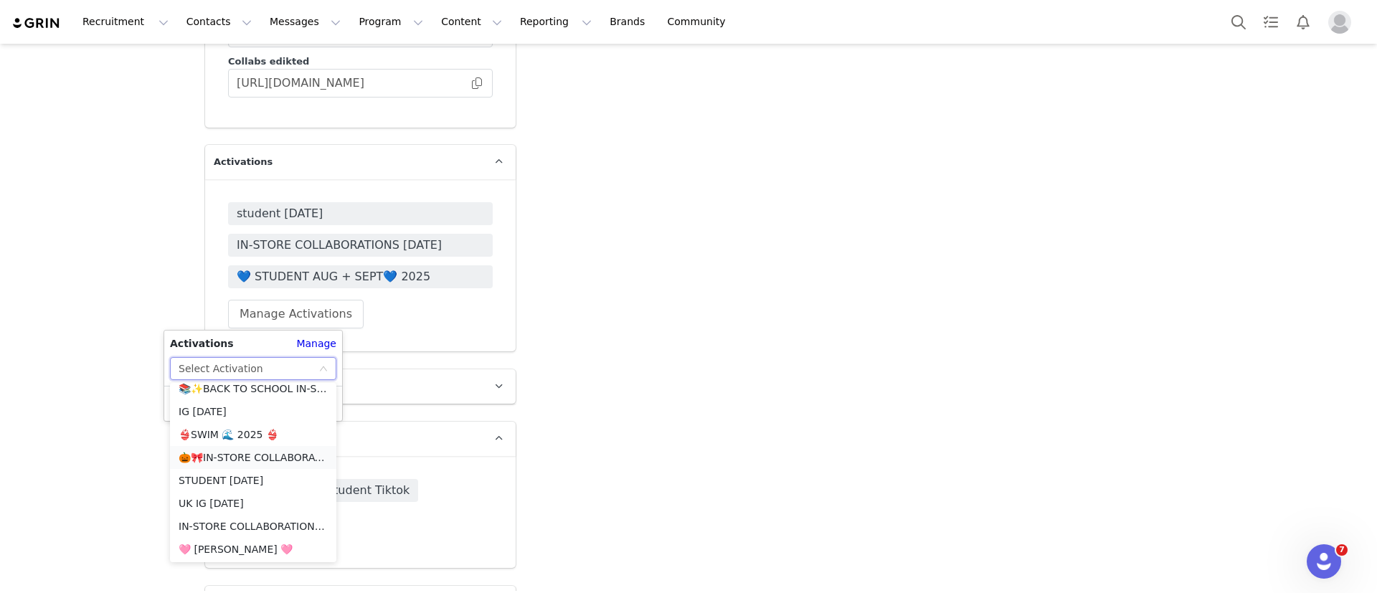
click at [260, 454] on li "🎃🎀IN-STORE COLLABORATIONS [DATE]🎃🎀" at bounding box center [253, 457] width 166 height 23
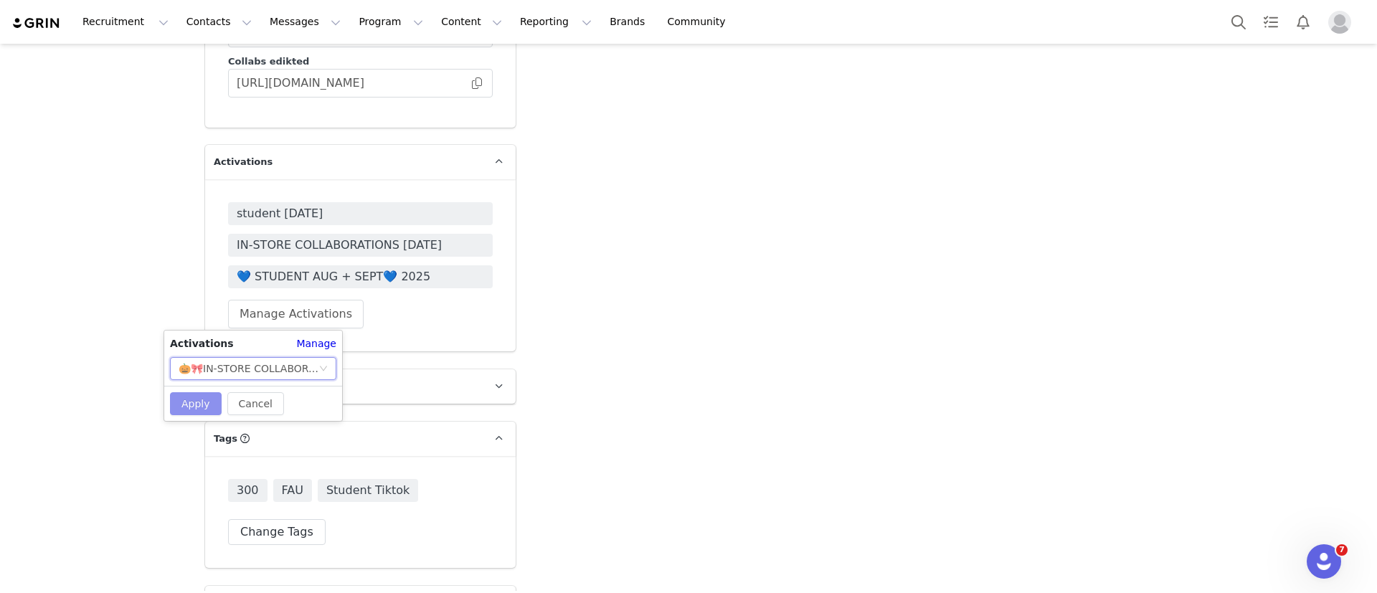
click at [182, 399] on button "Apply" at bounding box center [196, 403] width 52 height 23
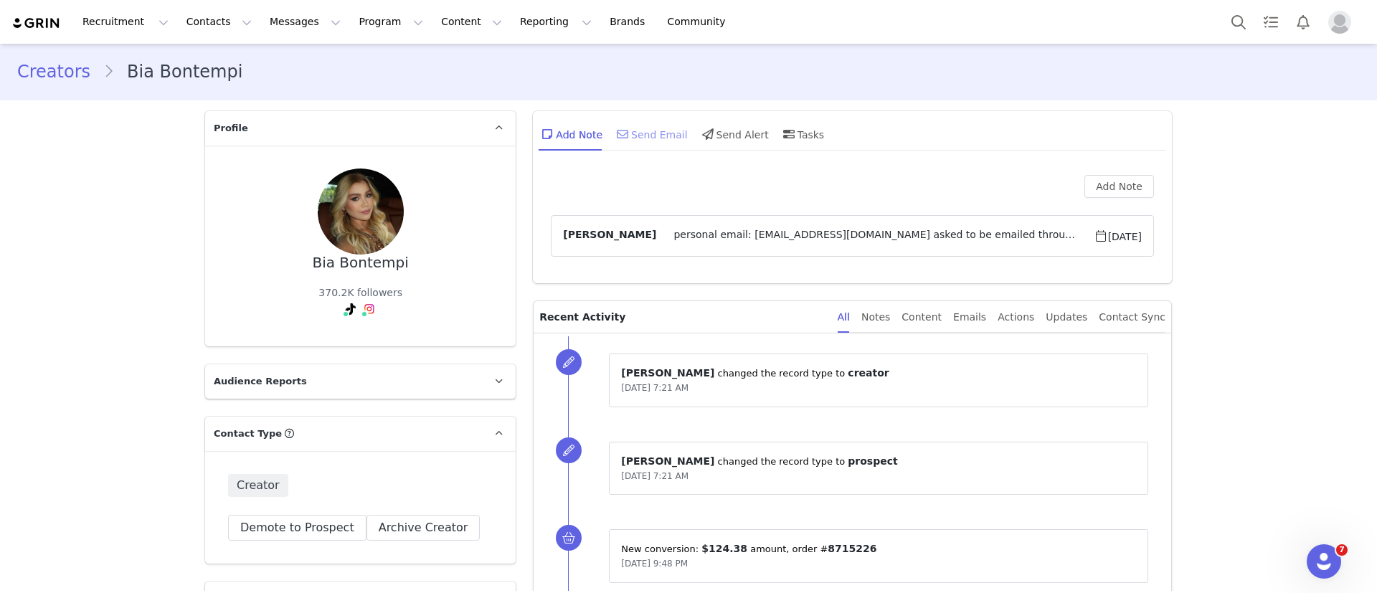
scroll to position [0, 0]
click at [656, 138] on div "Send Email" at bounding box center [651, 135] width 74 height 34
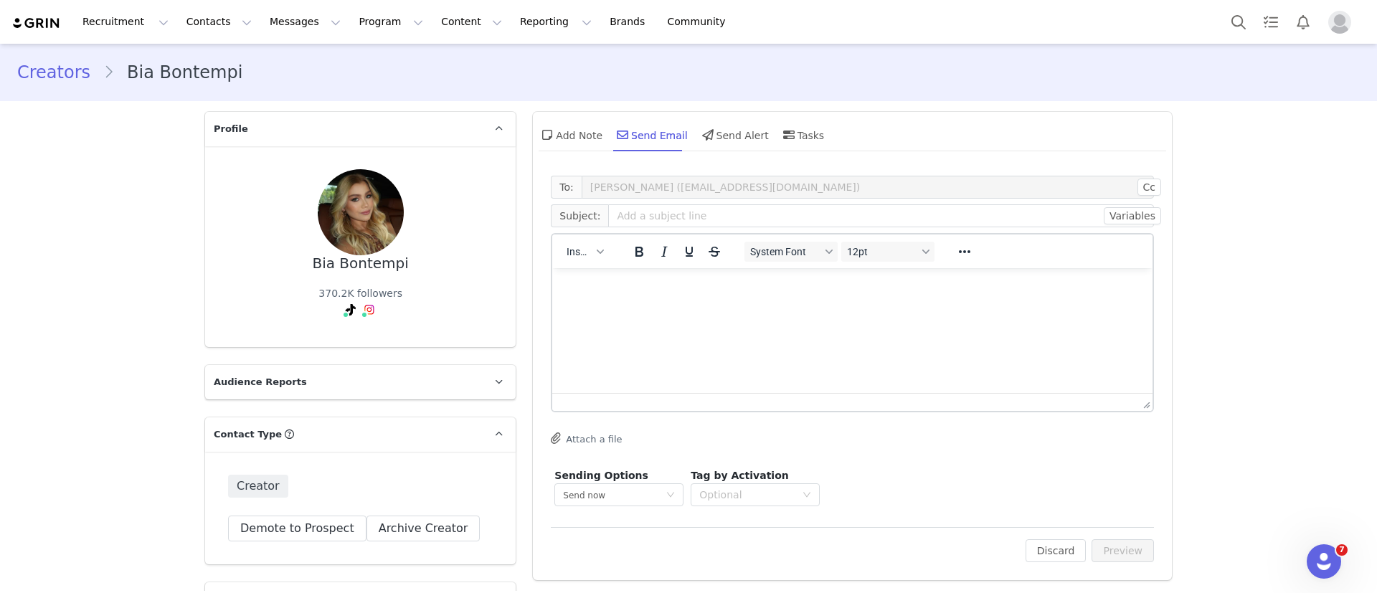
click at [578, 240] on div "Insert" at bounding box center [585, 251] width 66 height 28
click at [597, 253] on icon "button" at bounding box center [600, 251] width 7 height 7
click at [600, 278] on div "Insert Template" at bounding box center [629, 276] width 129 height 17
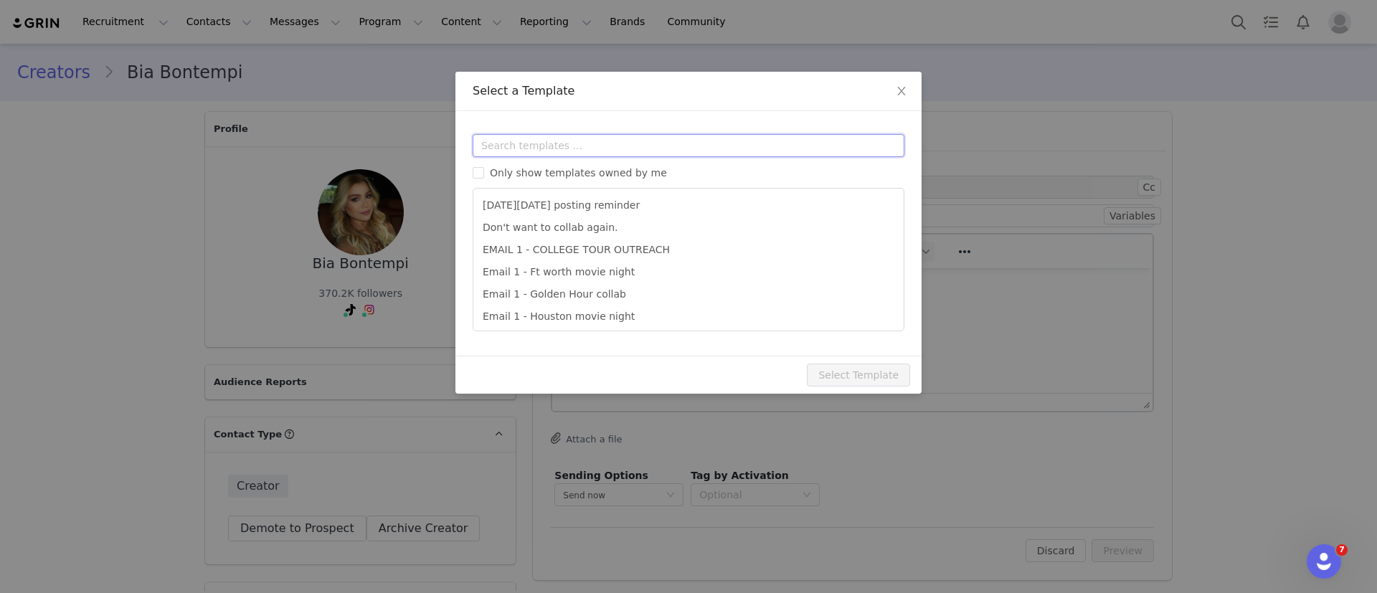
click at [549, 138] on input "text" at bounding box center [689, 145] width 432 height 23
type input "2"
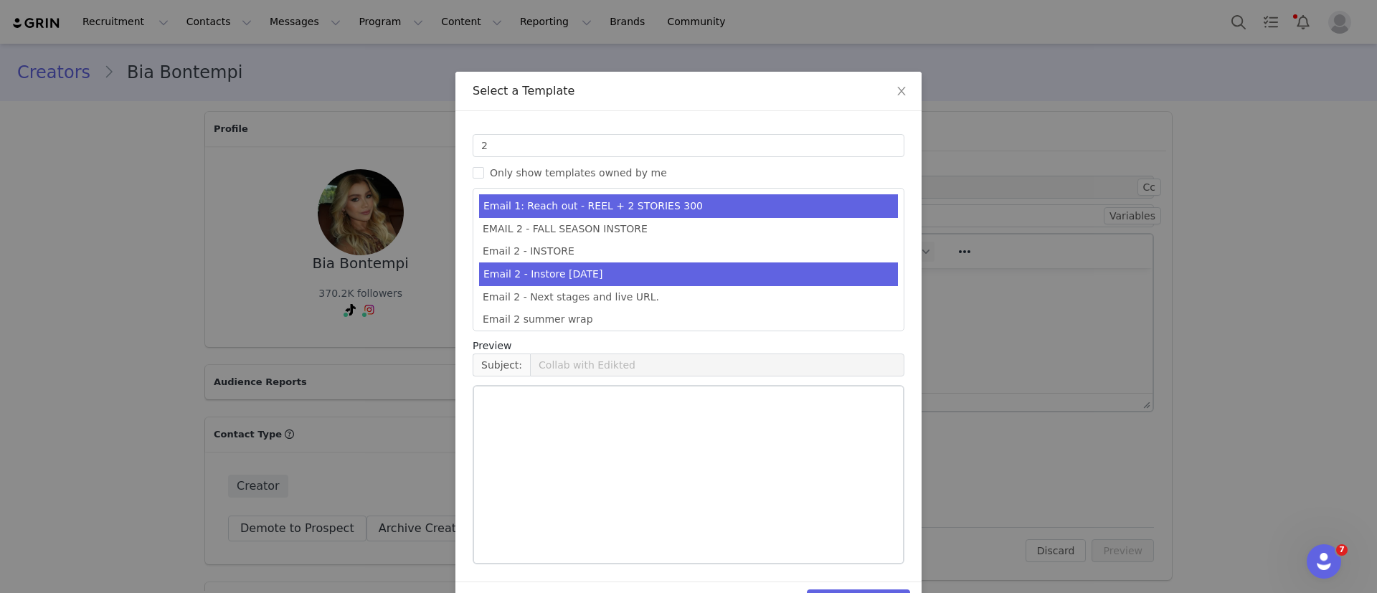
click at [633, 268] on li "Email 2 - Instore [DATE]" at bounding box center [688, 275] width 419 height 24
type input "Collab with Edikted x [DATE] 🖤🎃✨"
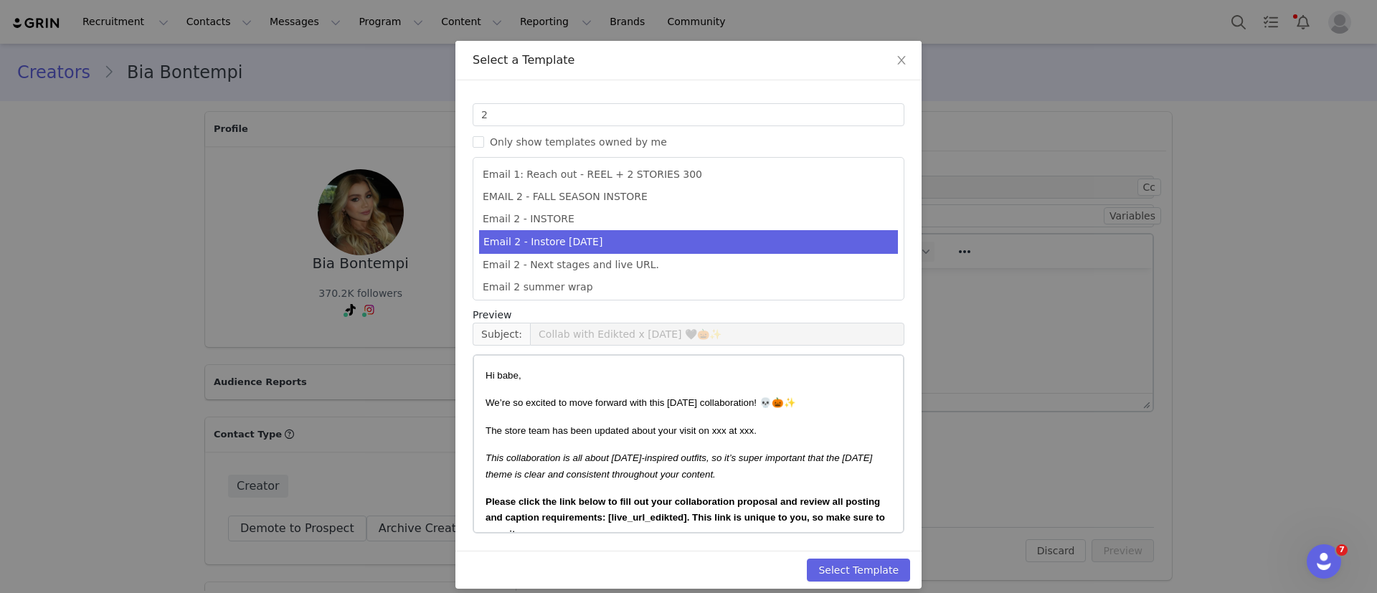
scroll to position [44, 0]
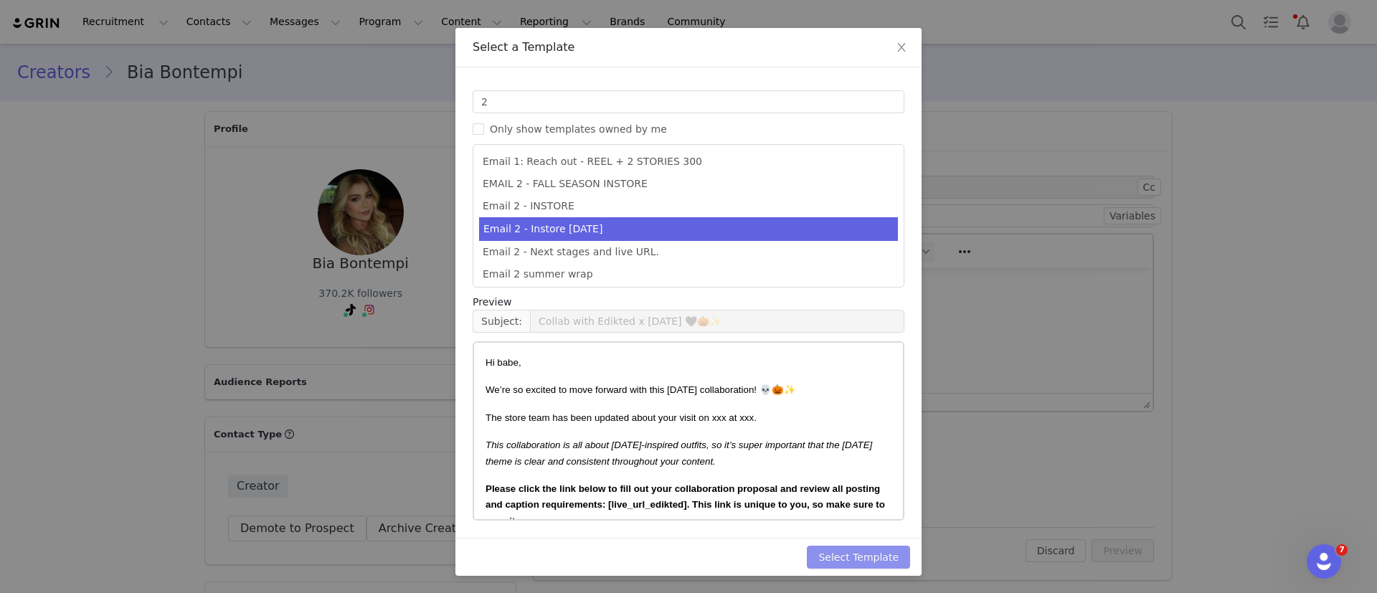
click at [849, 561] on button "Select Template" at bounding box center [858, 557] width 103 height 23
type input "Collab with Edikted x [DATE] 🖤🎃✨"
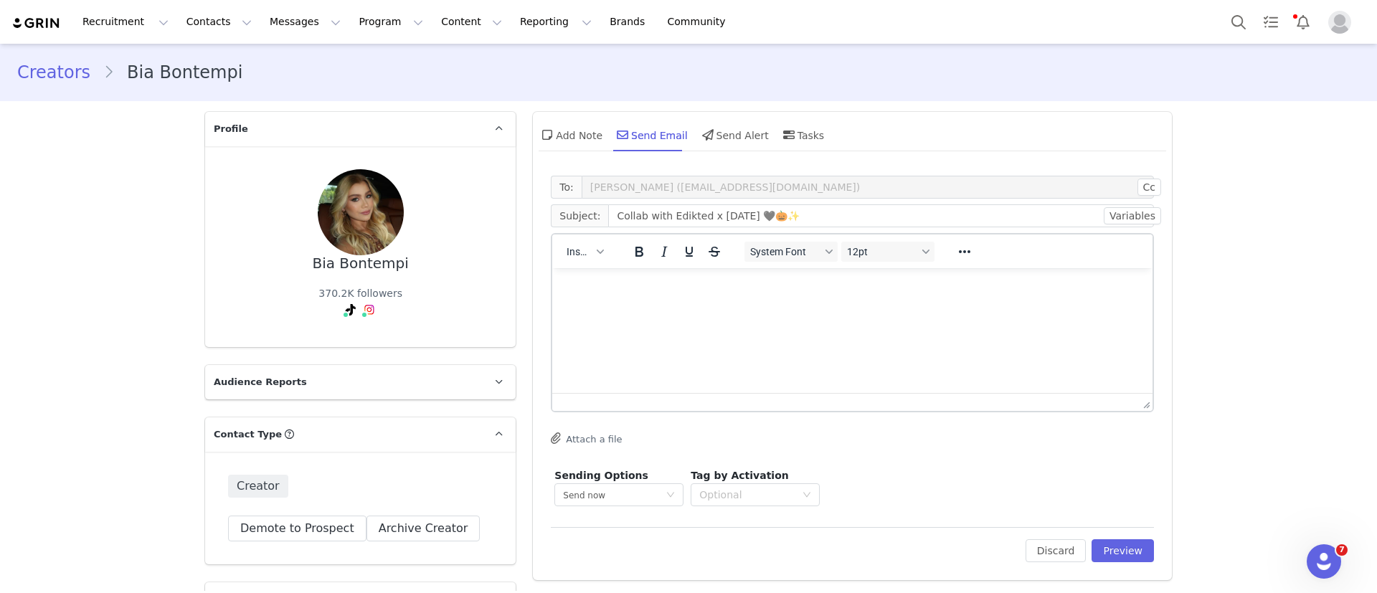
scroll to position [0, 0]
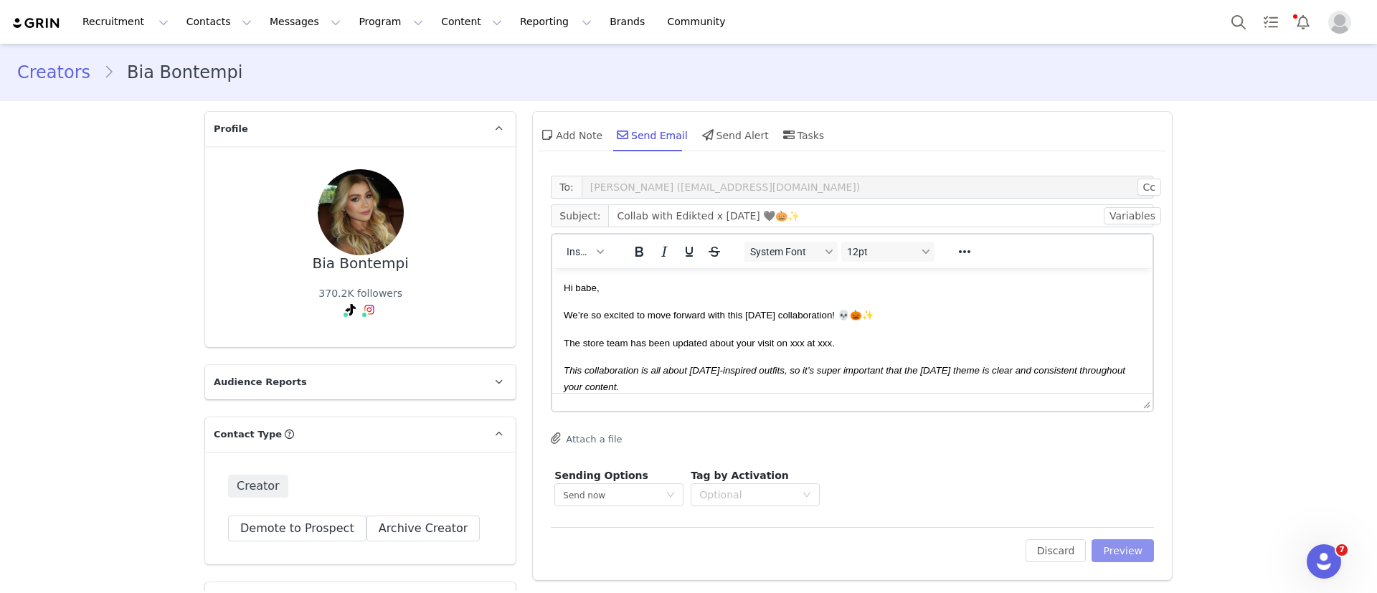
click at [1134, 545] on button "Preview" at bounding box center [1123, 550] width 62 height 23
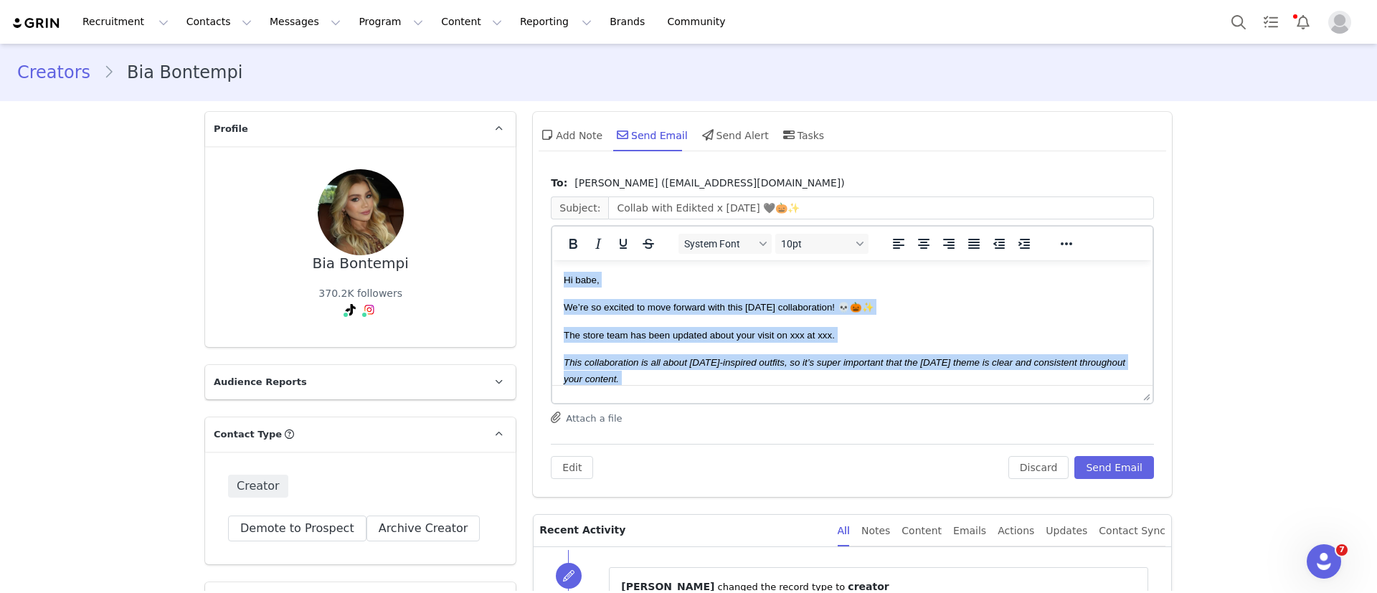
drag, startPoint x: 618, startPoint y: 359, endPoint x: 420, endPoint y: -39, distance: 445.3
copy body "Lo ipsu, Do’si am consect ad elit seddoei temp inci Utlaboree doloremagnaal! 💀🎃…"
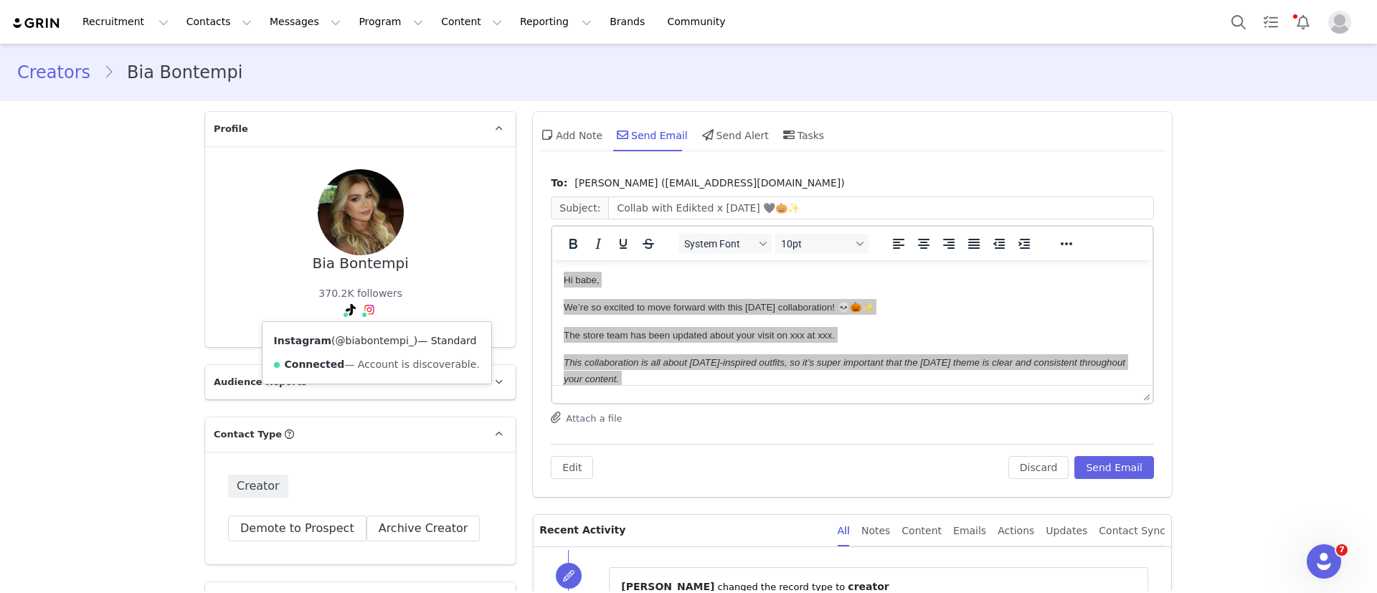
click at [351, 335] on link "@biabontempi_" at bounding box center [375, 340] width 78 height 11
click at [326, 265] on div "Bia Bontempi" at bounding box center [360, 263] width 96 height 17
copy div "Bia Bontempi"
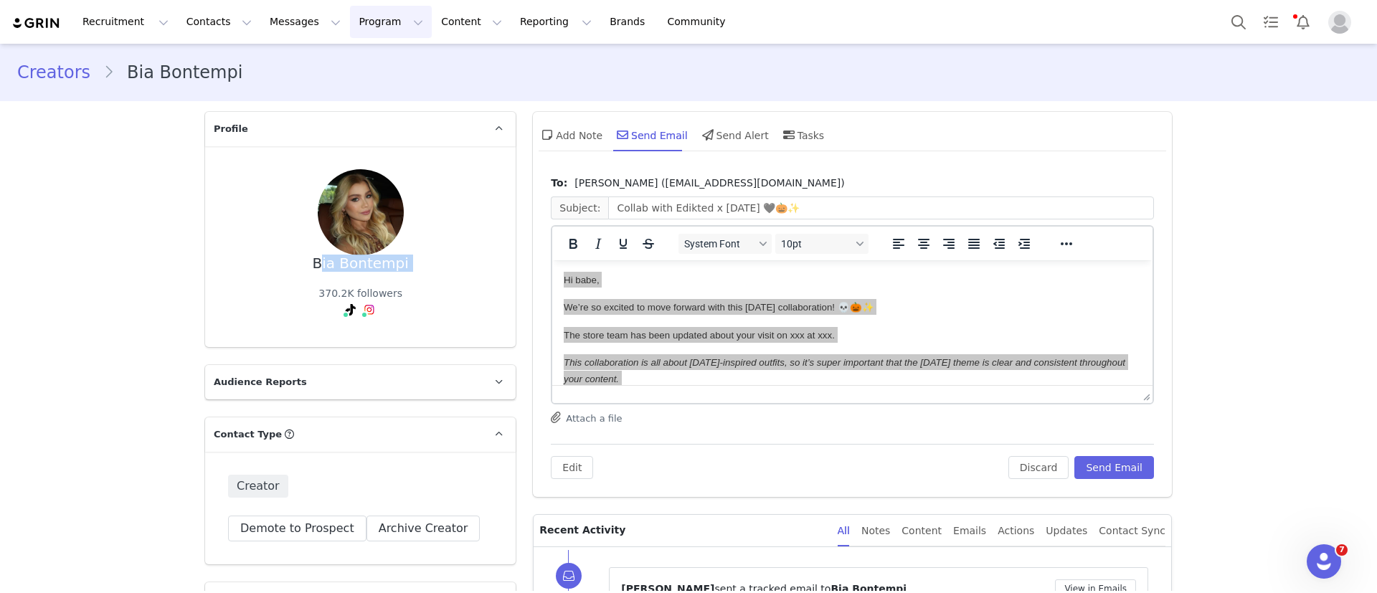
click at [361, 17] on button "Program Program" at bounding box center [391, 22] width 82 height 32
click at [355, 68] on p "Activations" at bounding box center [353, 63] width 55 height 15
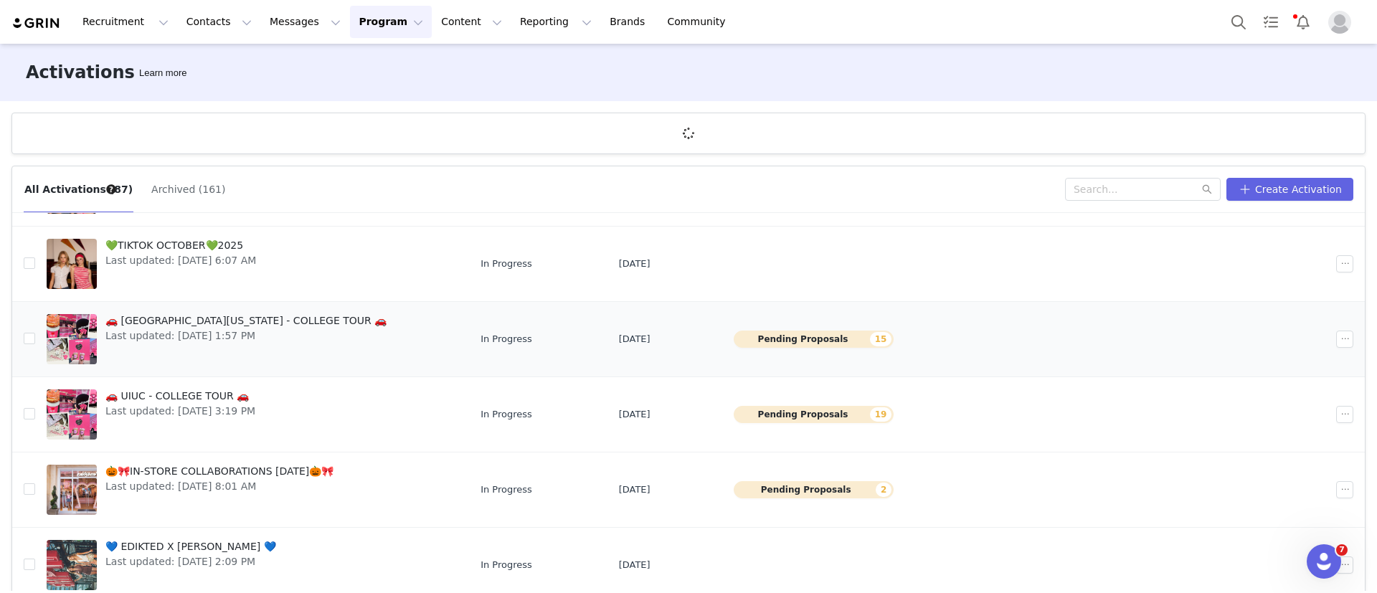
scroll to position [410, 0]
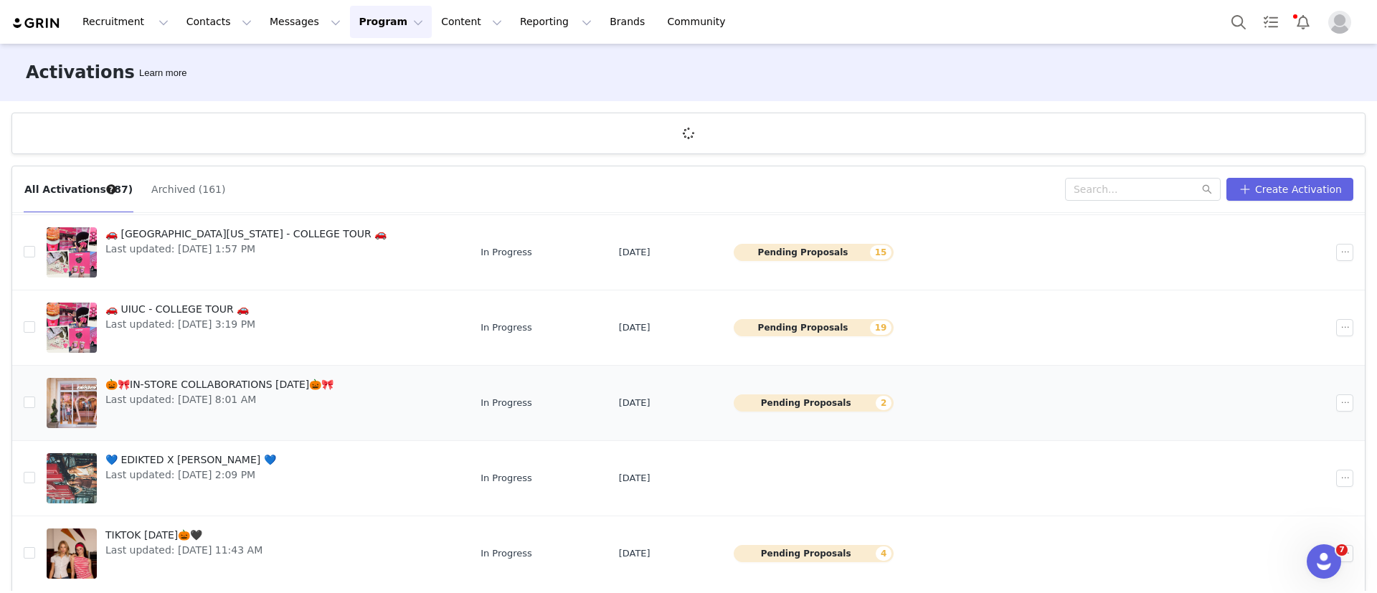
click at [307, 400] on span "Last updated: [DATE] 8:01 AM" at bounding box center [219, 399] width 228 height 15
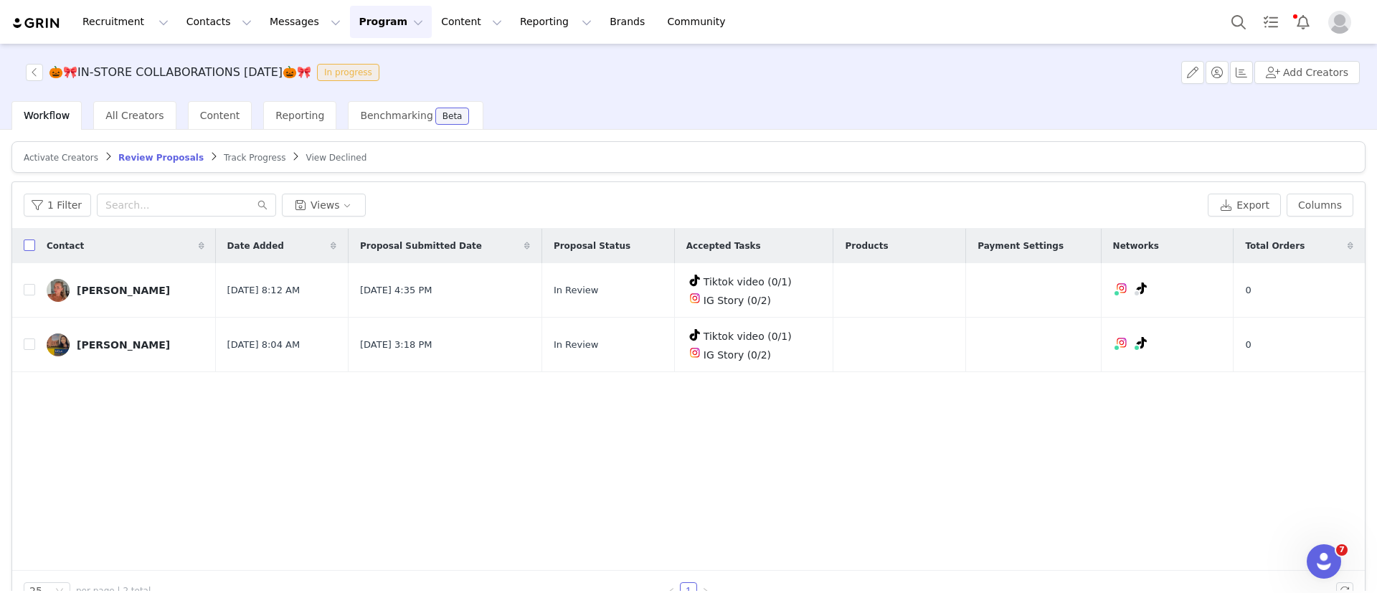
click at [34, 245] on input "checkbox" at bounding box center [29, 245] width 11 height 11
checkbox input "true"
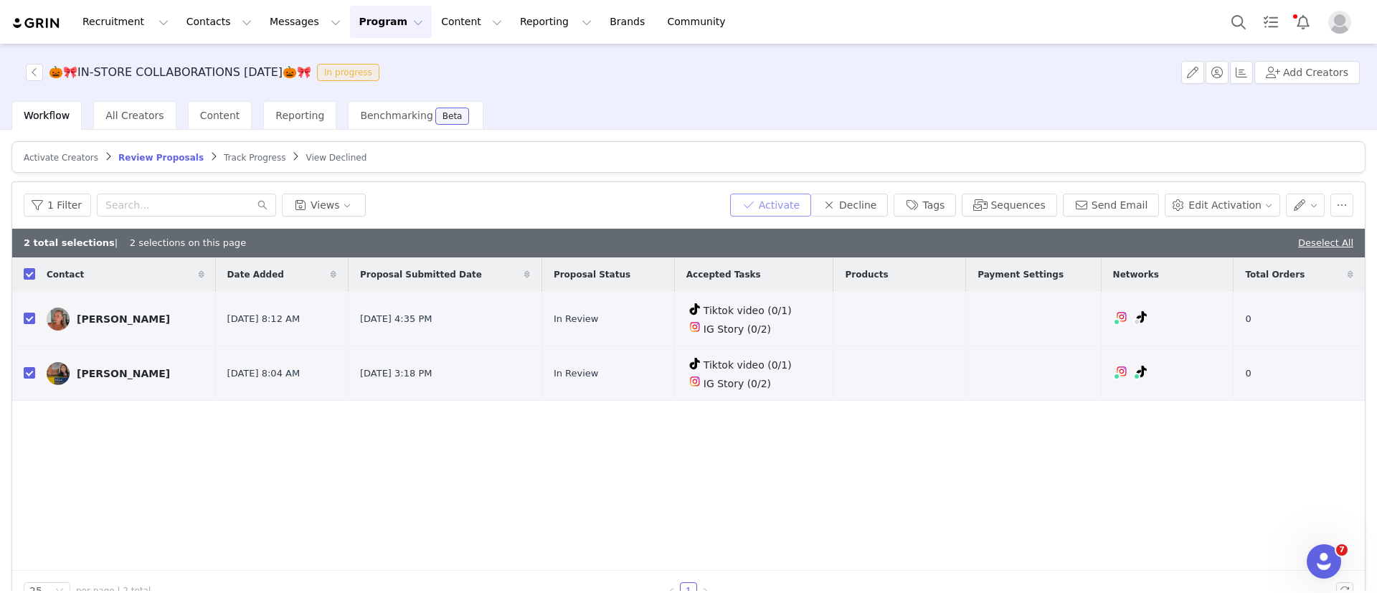
click at [796, 199] on button "Activate" at bounding box center [770, 205] width 81 height 23
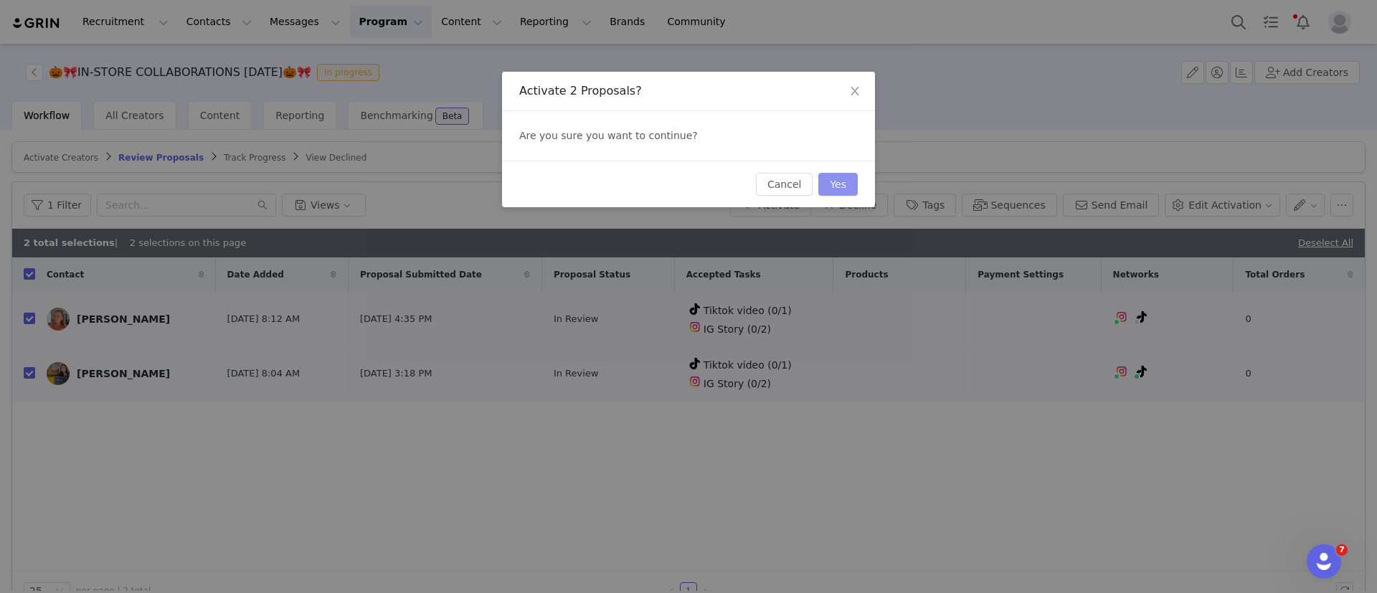
click at [845, 187] on button "Yes" at bounding box center [838, 184] width 39 height 23
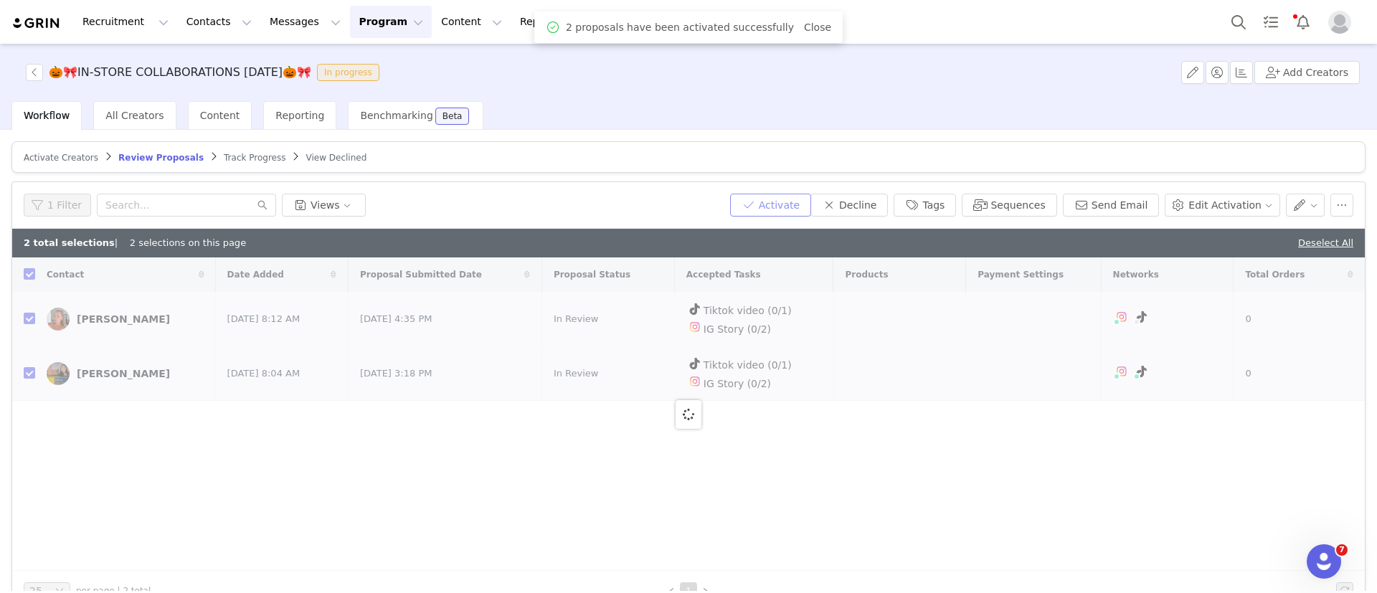
checkbox input "false"
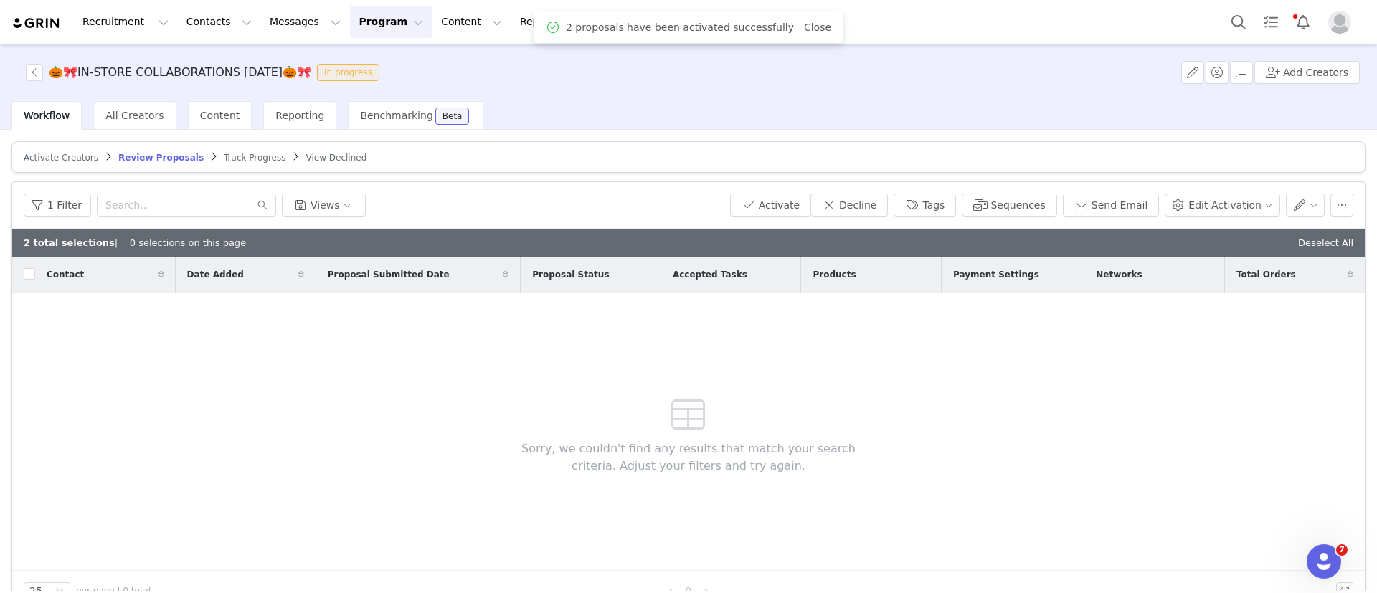
click at [134, 119] on span "All Creators" at bounding box center [134, 115] width 58 height 11
